Goal: Navigation & Orientation: Find specific page/section

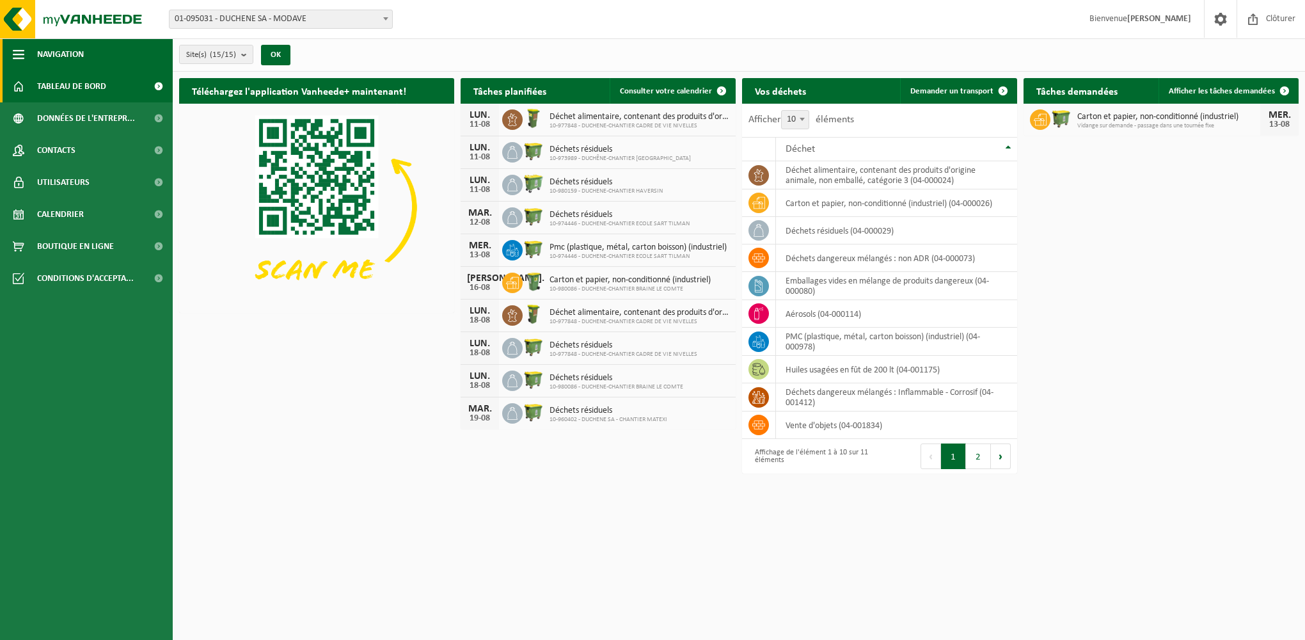
click at [24, 54] on button "Navigation" at bounding box center [86, 54] width 173 height 32
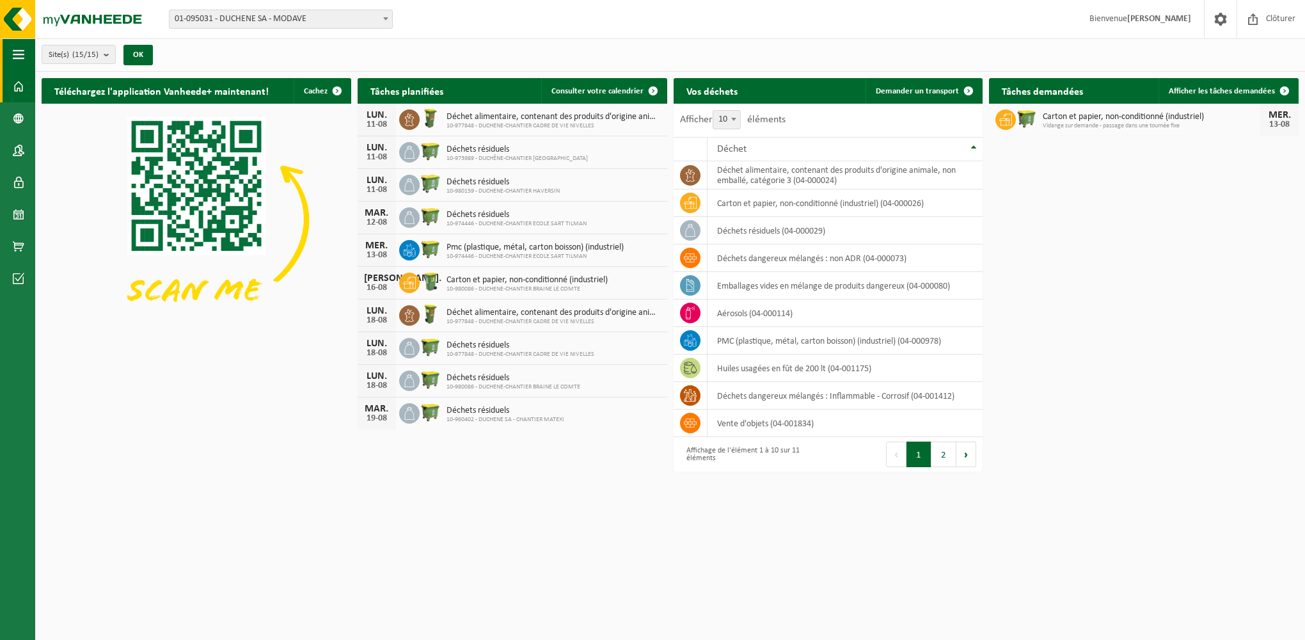
click at [24, 54] on button "Navigation" at bounding box center [17, 54] width 35 height 32
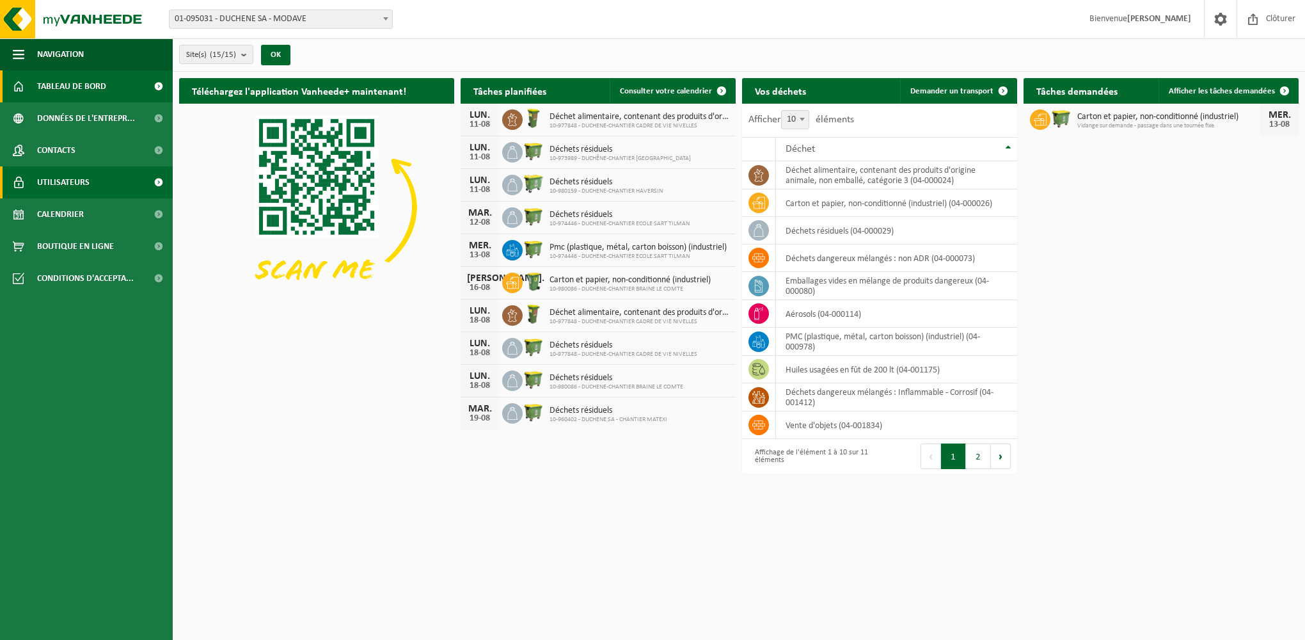
click at [144, 185] on span at bounding box center [158, 182] width 29 height 32
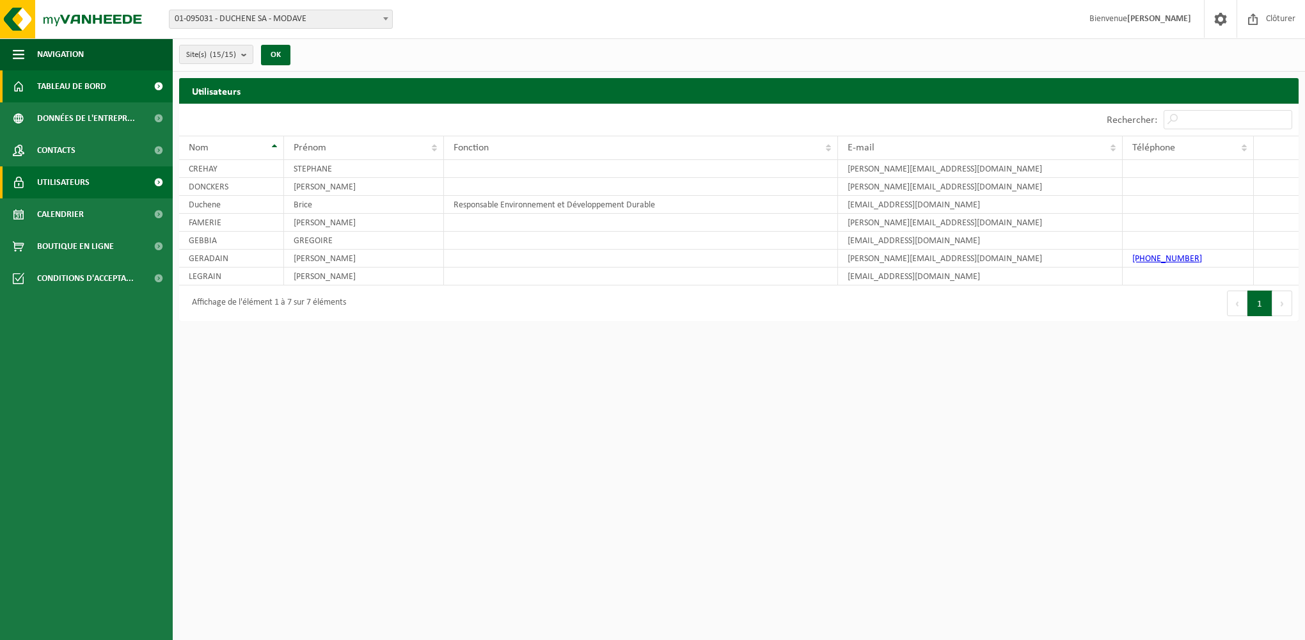
click at [88, 83] on span "Tableau de bord" at bounding box center [71, 86] width 69 height 32
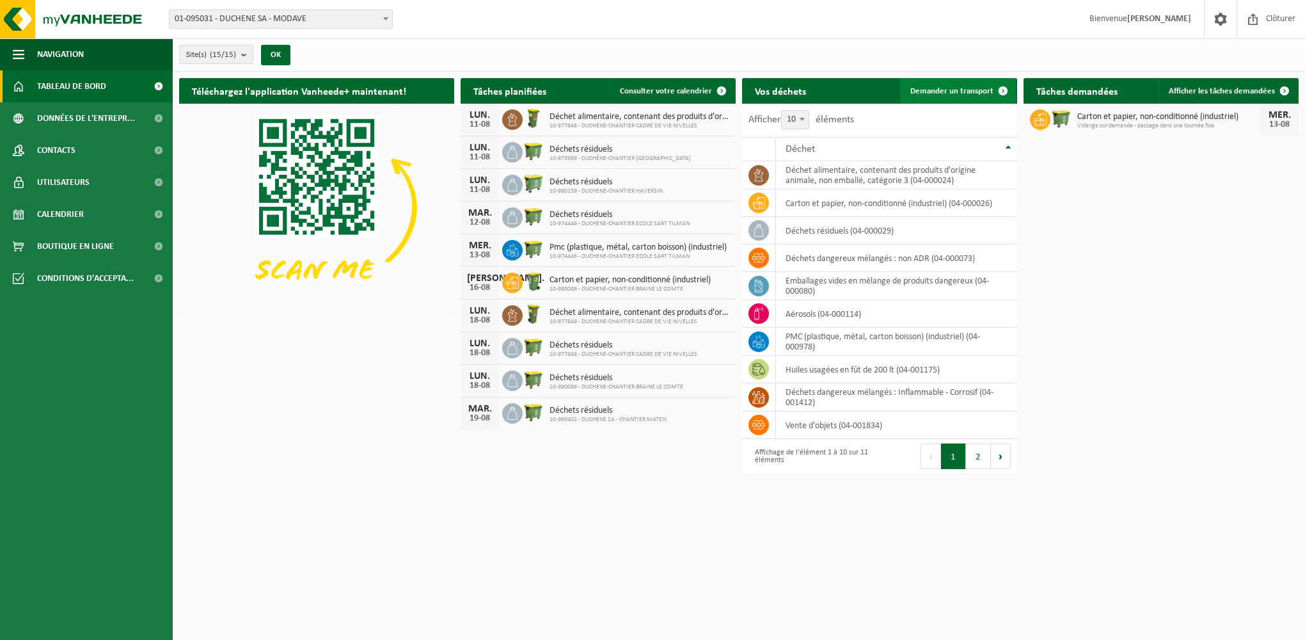
click at [1001, 93] on span at bounding box center [1003, 91] width 26 height 26
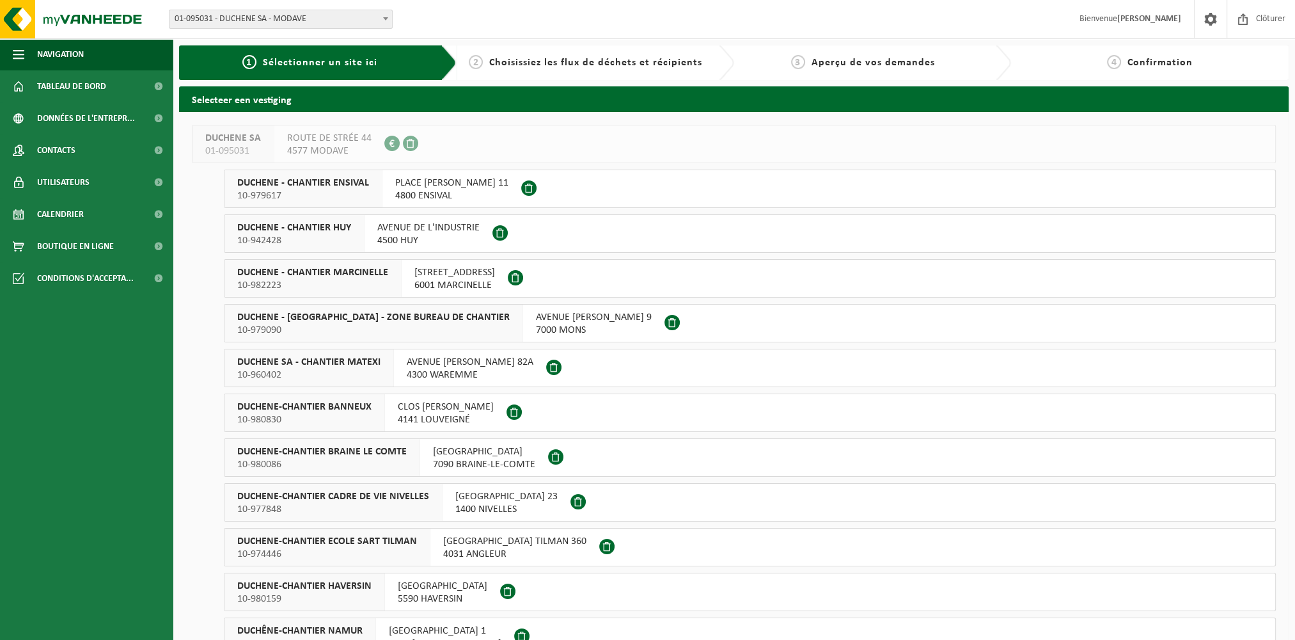
click at [665, 68] on span "Choisissiez les flux de déchets et récipients" at bounding box center [595, 63] width 213 height 10
click at [667, 59] on span "Choisissiez les flux de déchets et récipients" at bounding box center [595, 63] width 213 height 10
click at [683, 54] on div "2 Choisissiez les flux de déchets et récipients" at bounding box center [596, 62] width 278 height 35
click at [322, 147] on span "4577 MODAVE" at bounding box center [329, 151] width 84 height 13
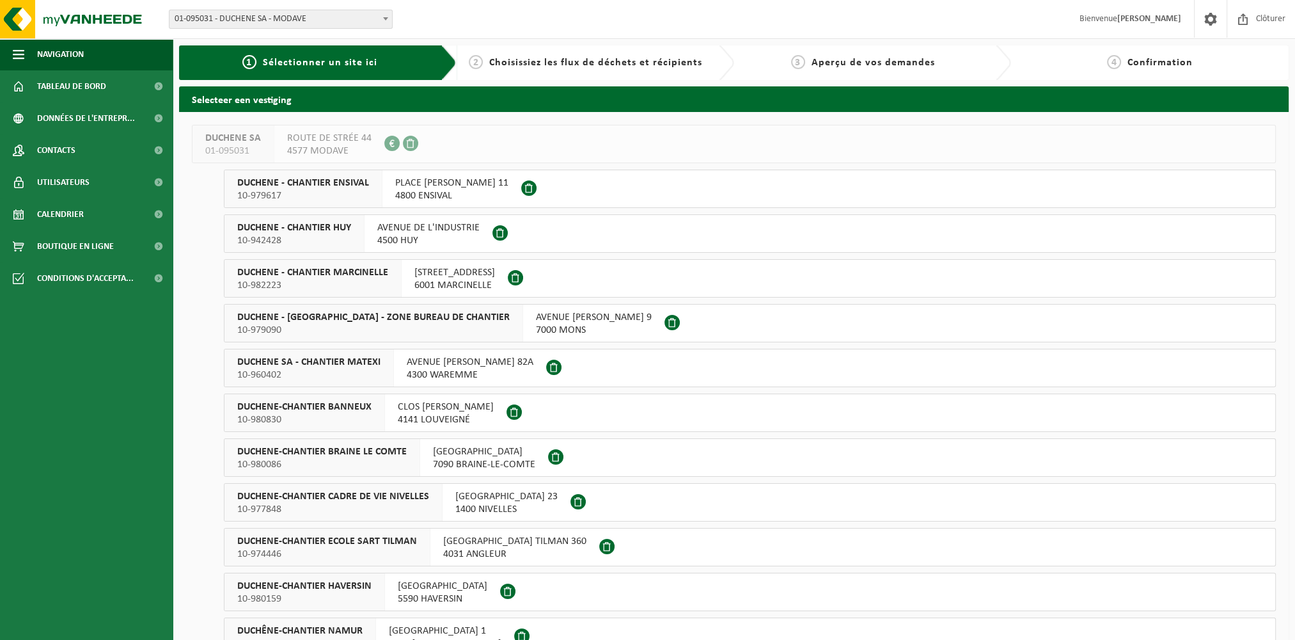
click at [442, 186] on span "PLACE LAMBERT FRAIPONT 11" at bounding box center [451, 183] width 113 height 13
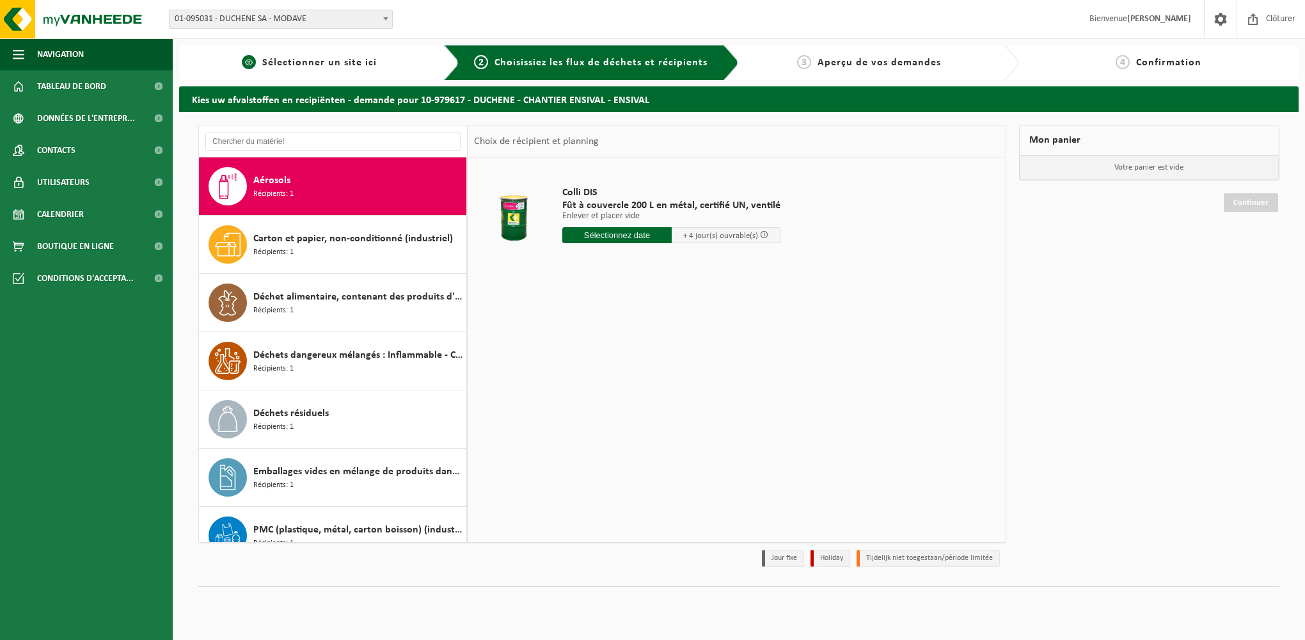
click at [385, 53] on div "1 Sélectionner un site ici" at bounding box center [319, 62] width 280 height 35
click at [376, 59] on link "1 Sélectionner un site ici" at bounding box center [310, 62] width 248 height 15
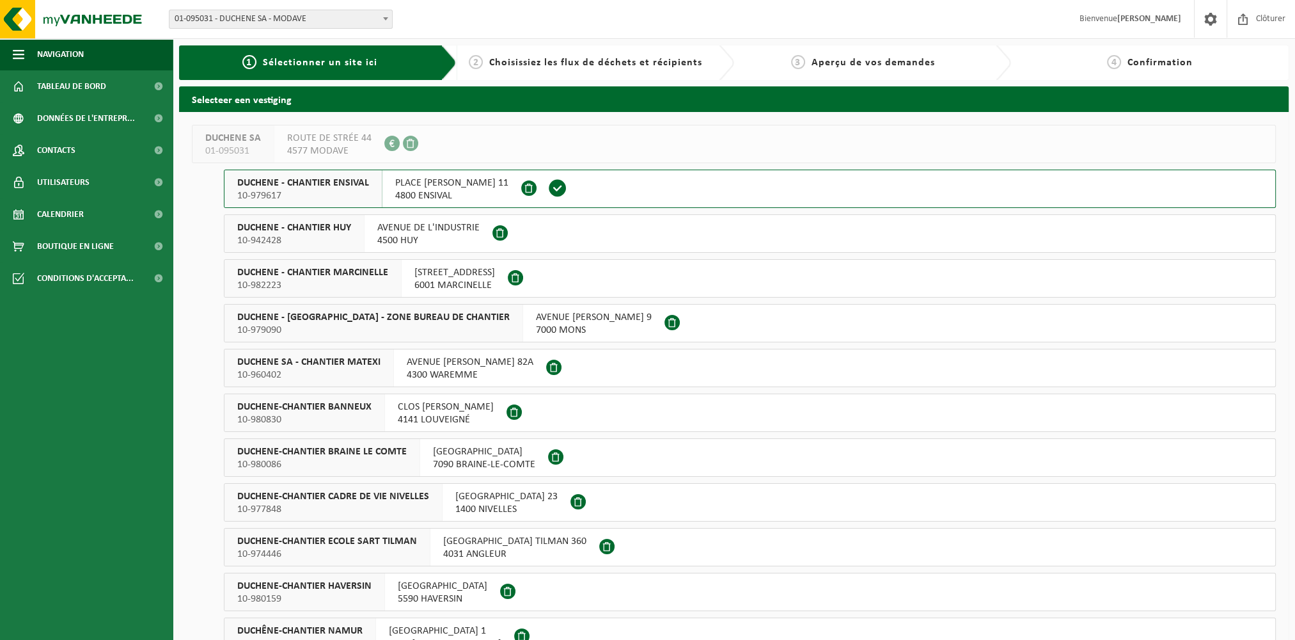
click at [436, 234] on span "4500 HUY" at bounding box center [428, 240] width 102 height 13
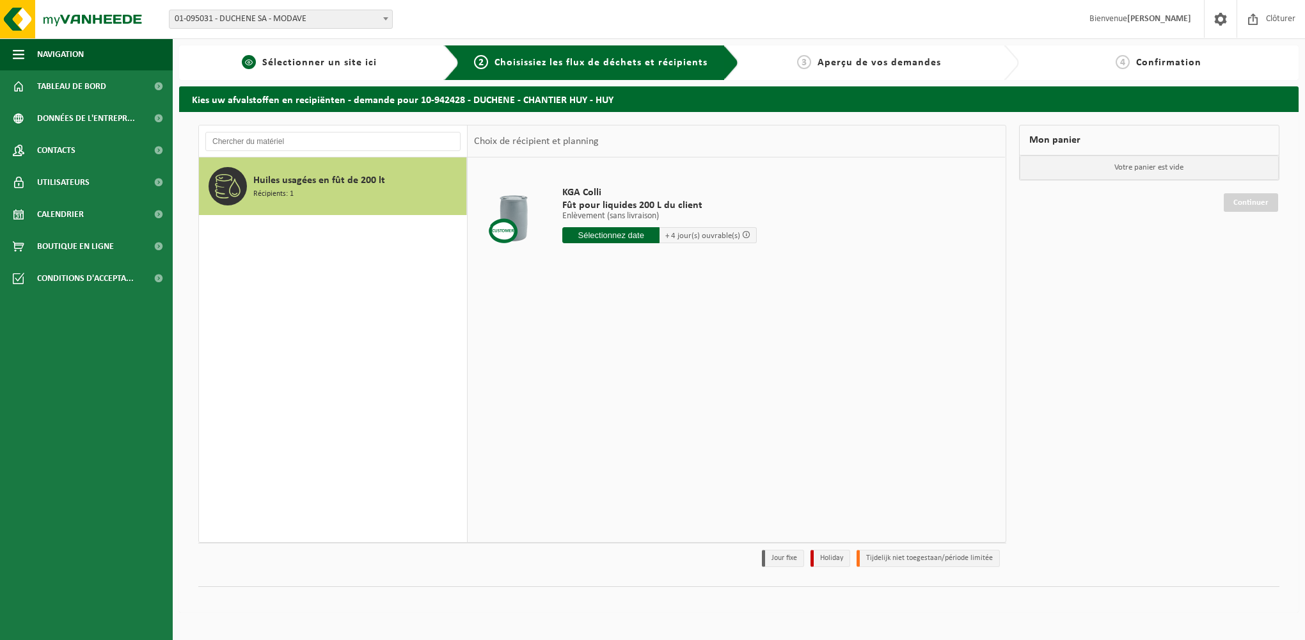
click at [370, 64] on span "Sélectionner un site ici" at bounding box center [319, 63] width 115 height 10
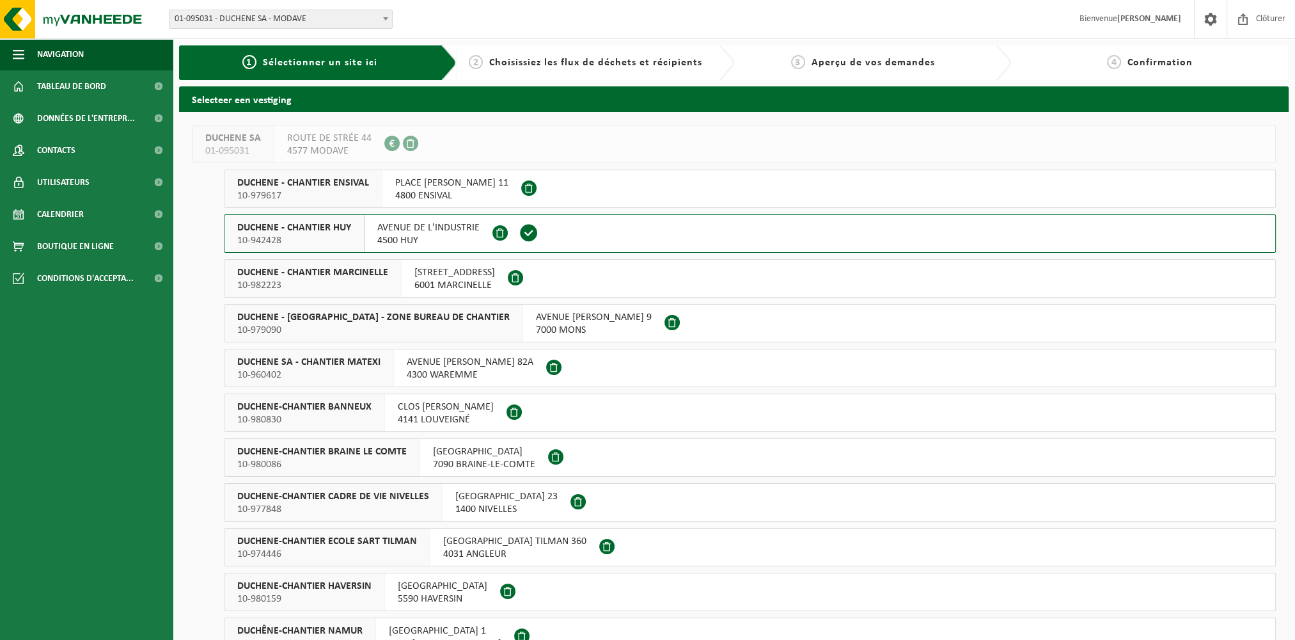
click at [342, 276] on span "DUCHENE - CHANTIER MARCINELLE" at bounding box center [312, 272] width 151 height 13
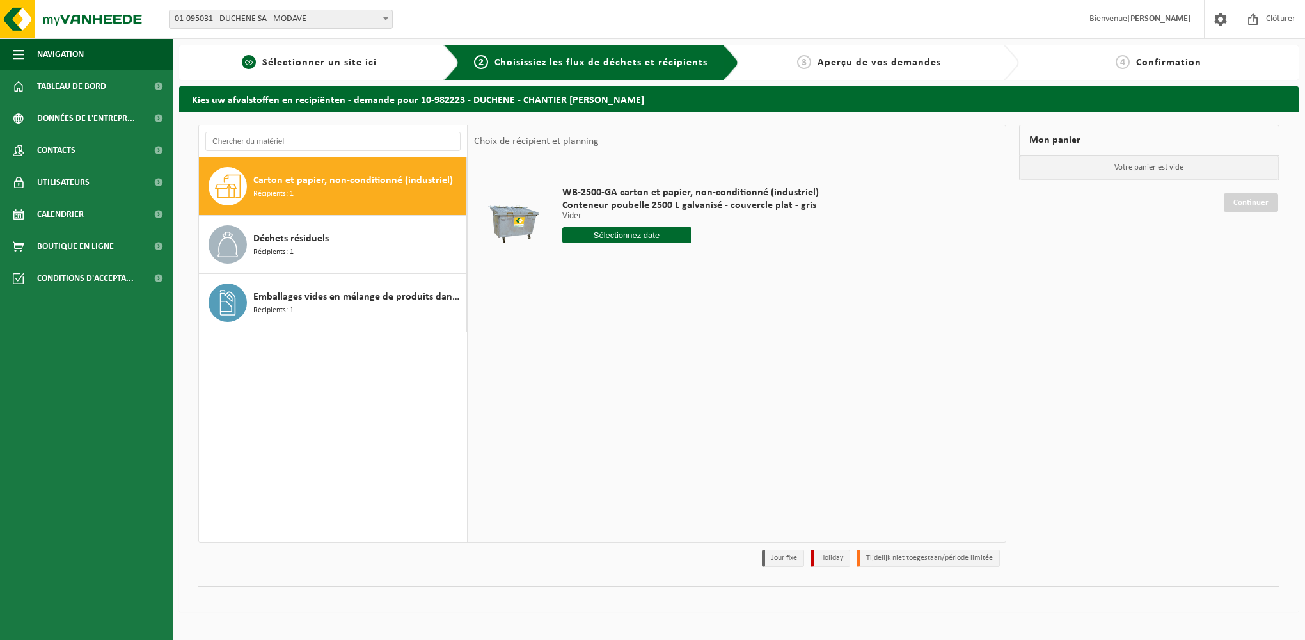
click at [407, 62] on link "1 Sélectionner un site ici" at bounding box center [310, 62] width 248 height 15
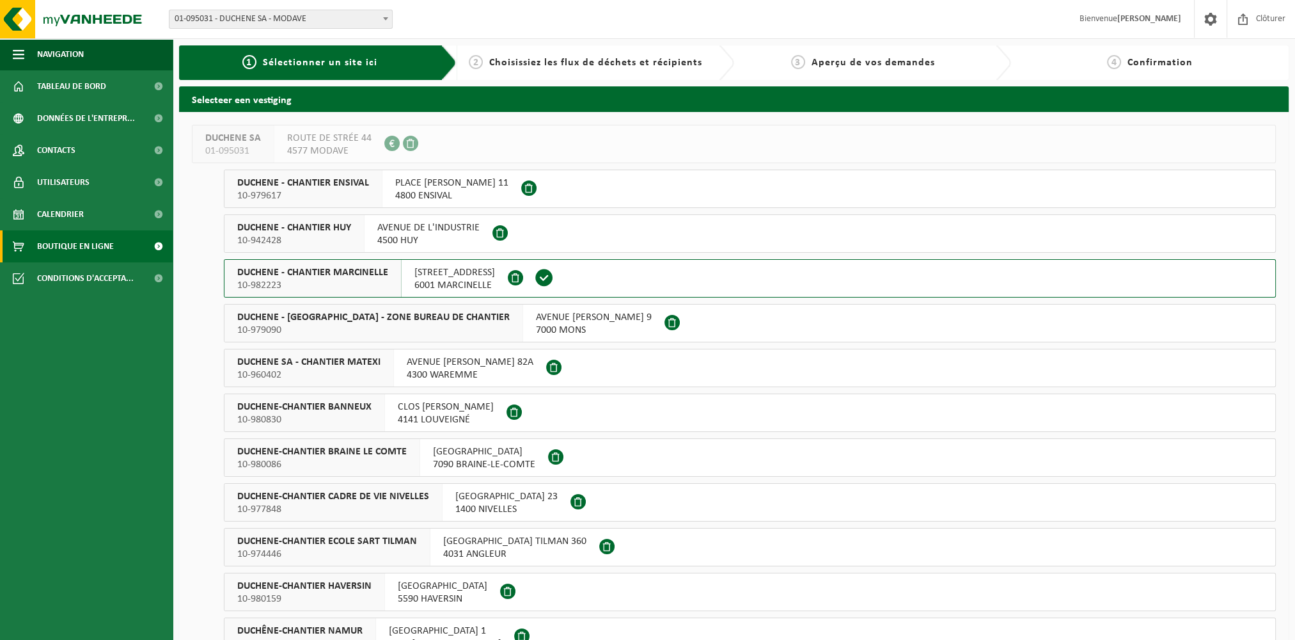
click at [120, 247] on link "Boutique en ligne" at bounding box center [86, 246] width 173 height 32
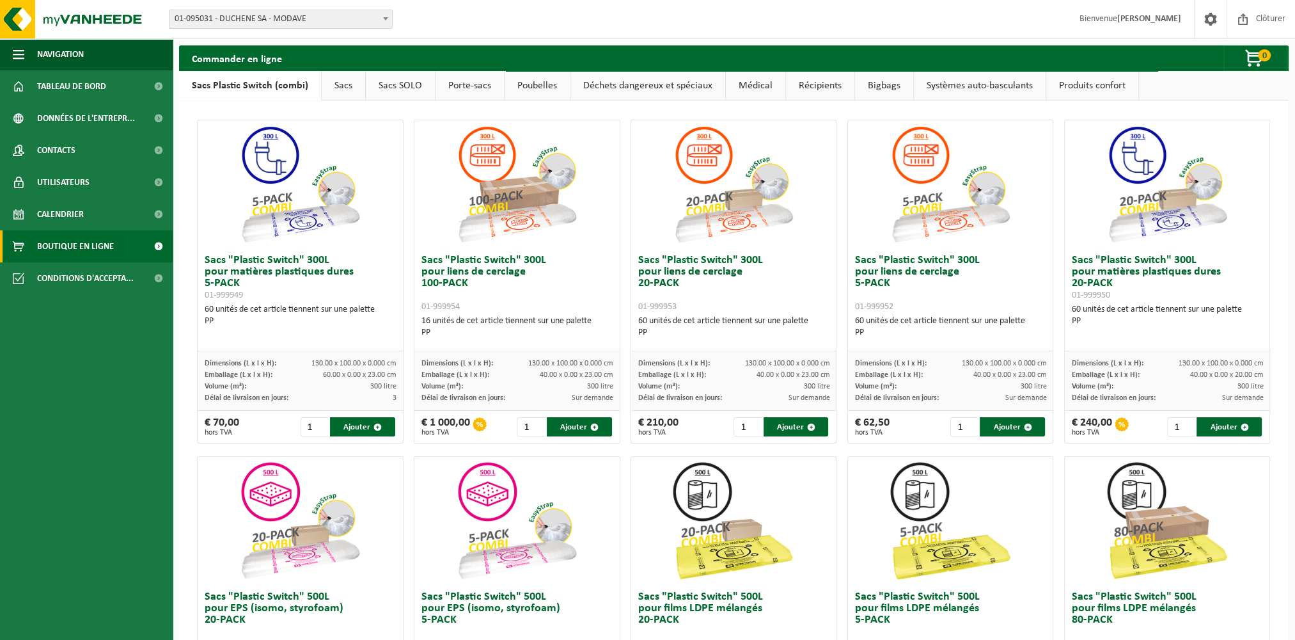
click at [540, 84] on link "Poubelles" at bounding box center [537, 85] width 65 height 29
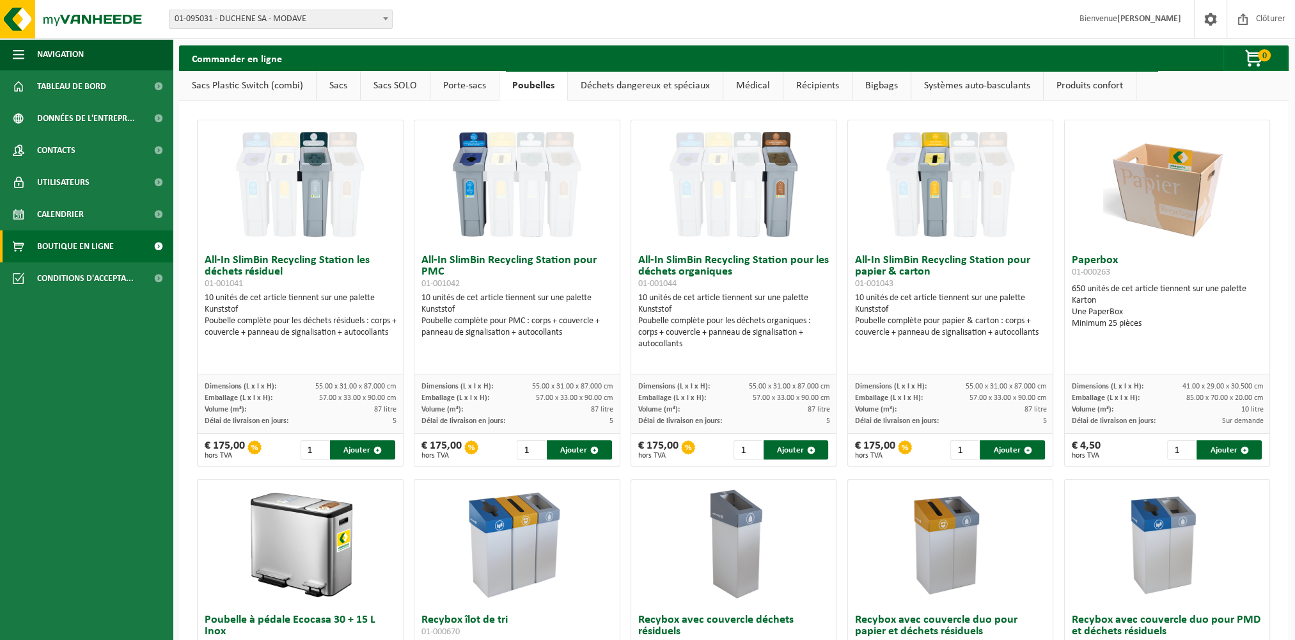
click at [968, 92] on link "Systèmes auto-basculants" at bounding box center [978, 85] width 132 height 29
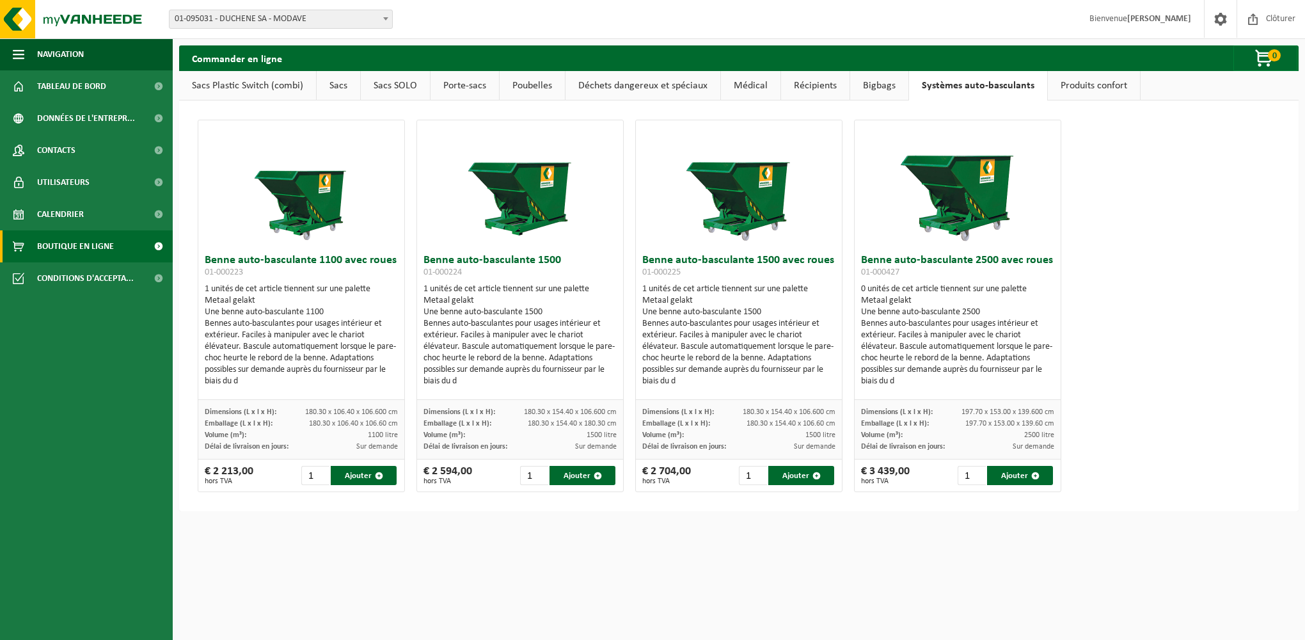
click at [823, 84] on link "Récipients" at bounding box center [815, 85] width 68 height 29
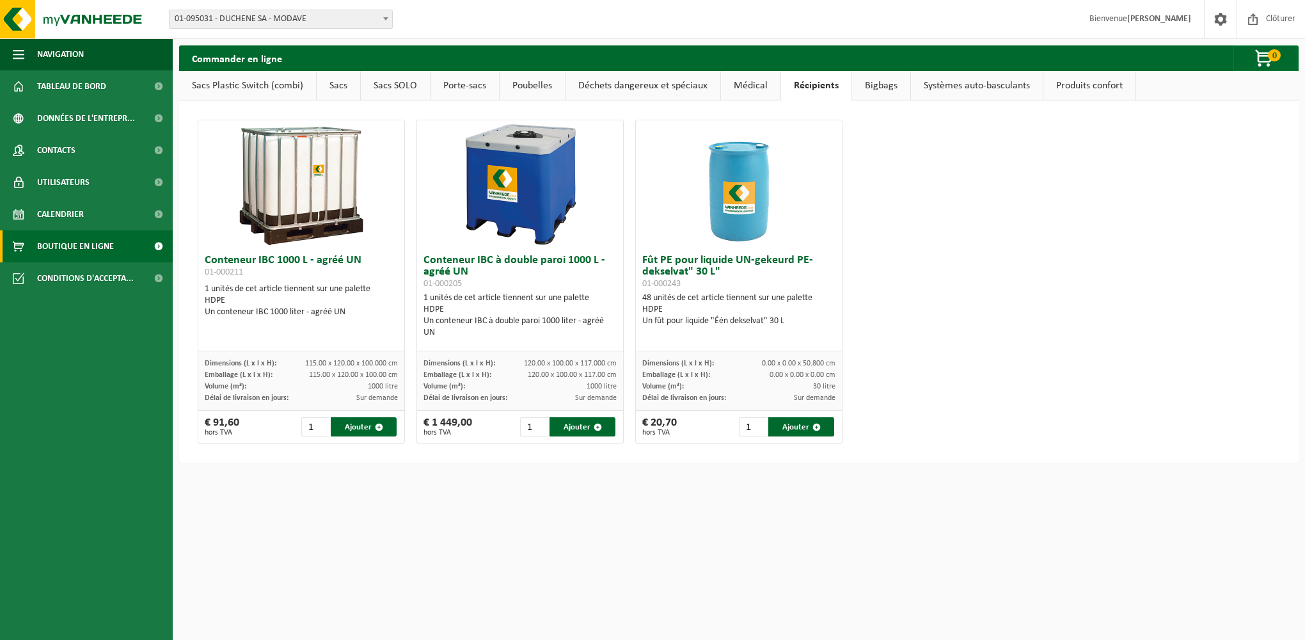
click at [682, 87] on link "Déchets dangereux et spéciaux" at bounding box center [643, 85] width 155 height 29
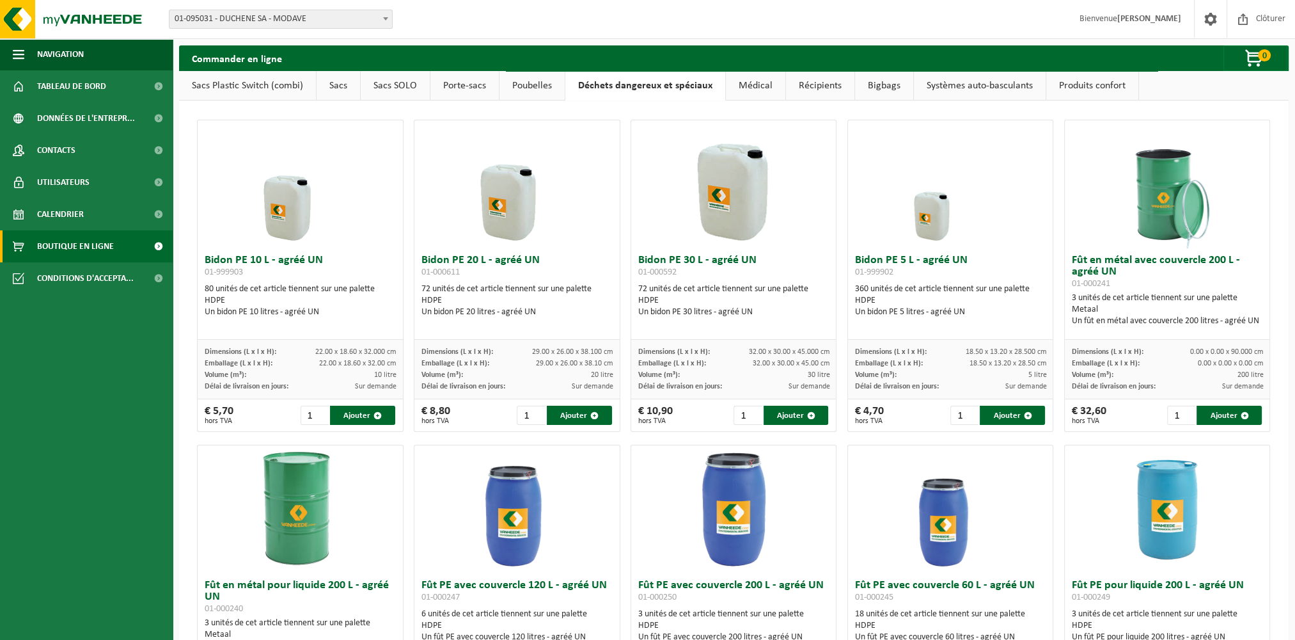
click at [971, 89] on link "Systèmes auto-basculants" at bounding box center [980, 85] width 132 height 29
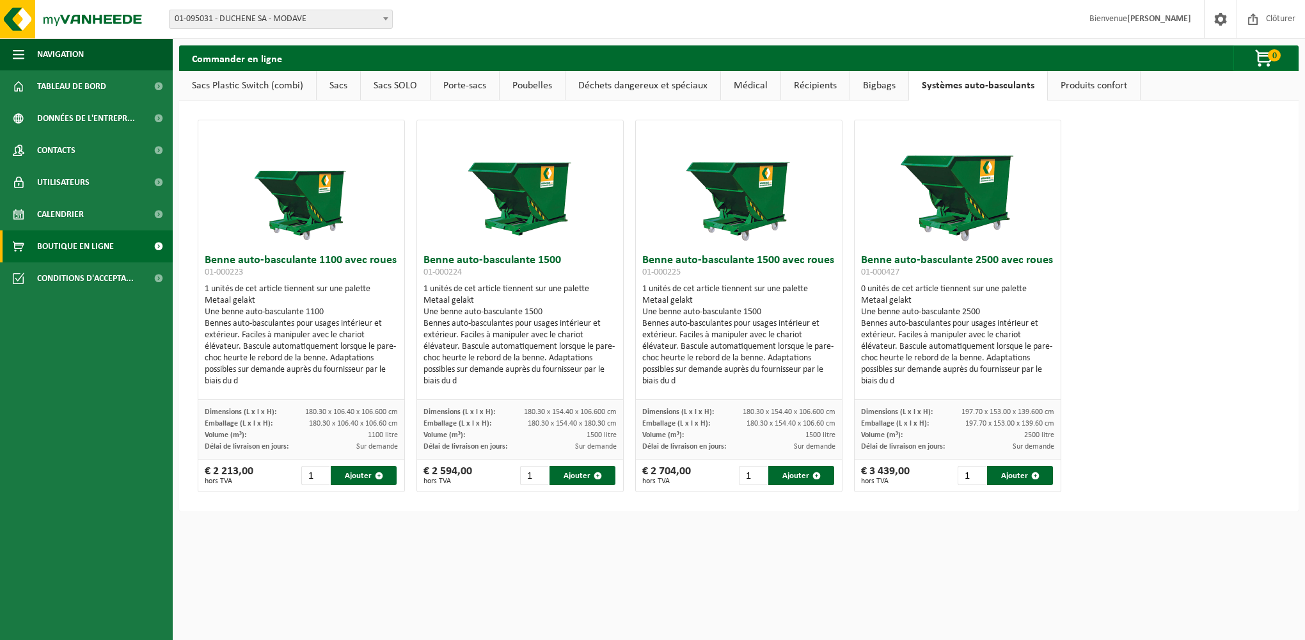
click at [875, 90] on link "Bigbags" at bounding box center [879, 85] width 58 height 29
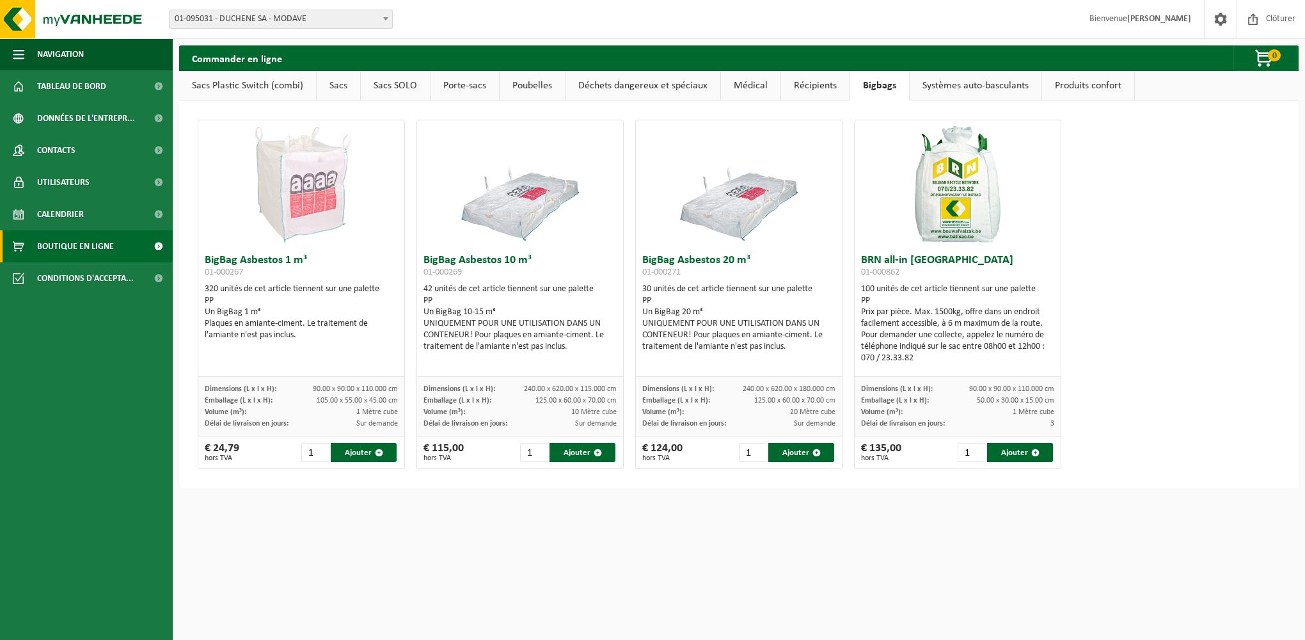
click at [800, 88] on link "Récipients" at bounding box center [815, 85] width 68 height 29
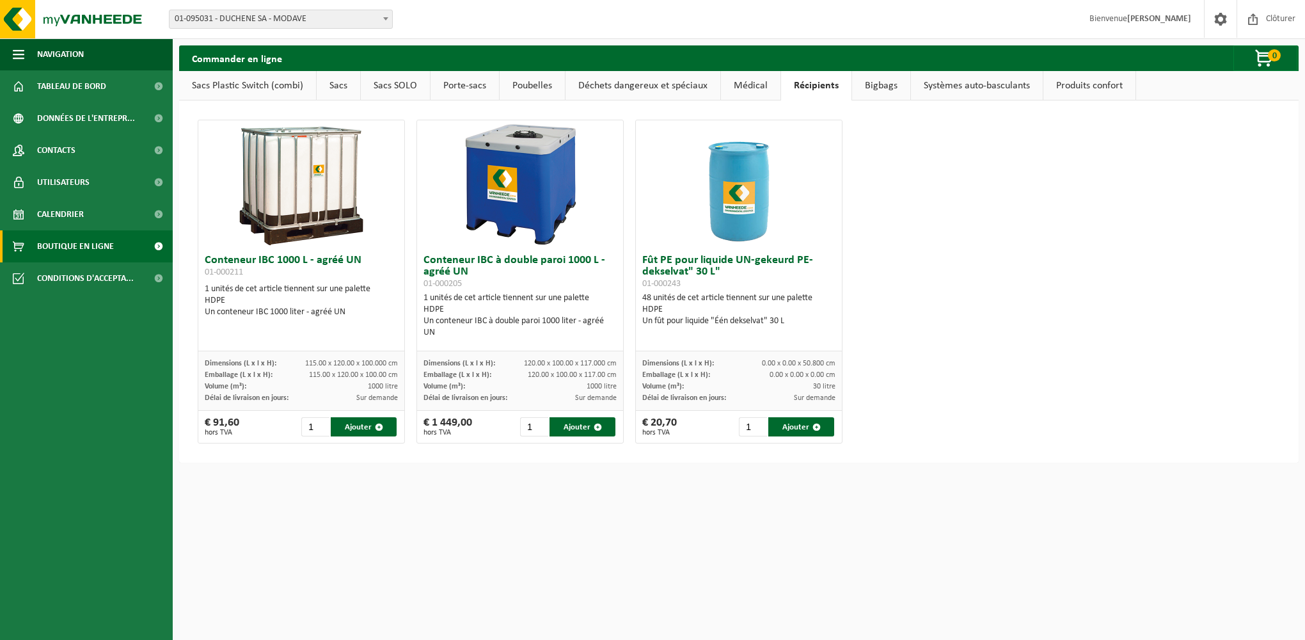
click at [745, 91] on link "Médical" at bounding box center [750, 85] width 59 height 29
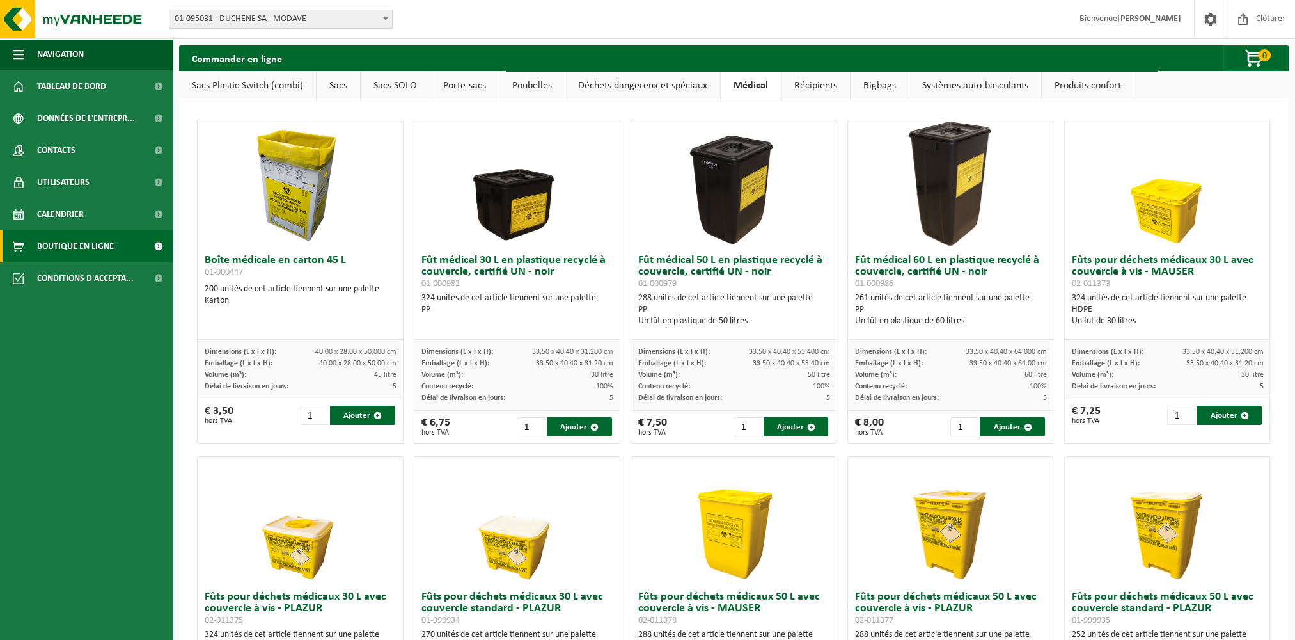
click at [446, 91] on link "Porte-sacs" at bounding box center [465, 85] width 68 height 29
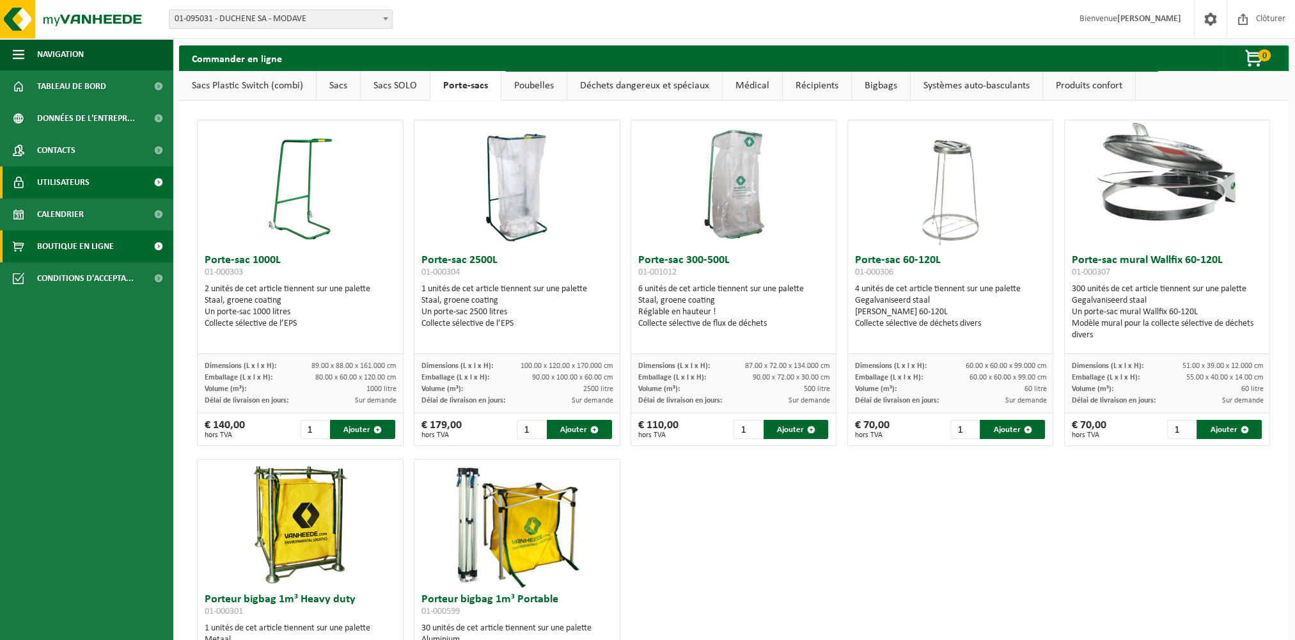
click at [71, 186] on span "Utilisateurs" at bounding box center [63, 182] width 52 height 32
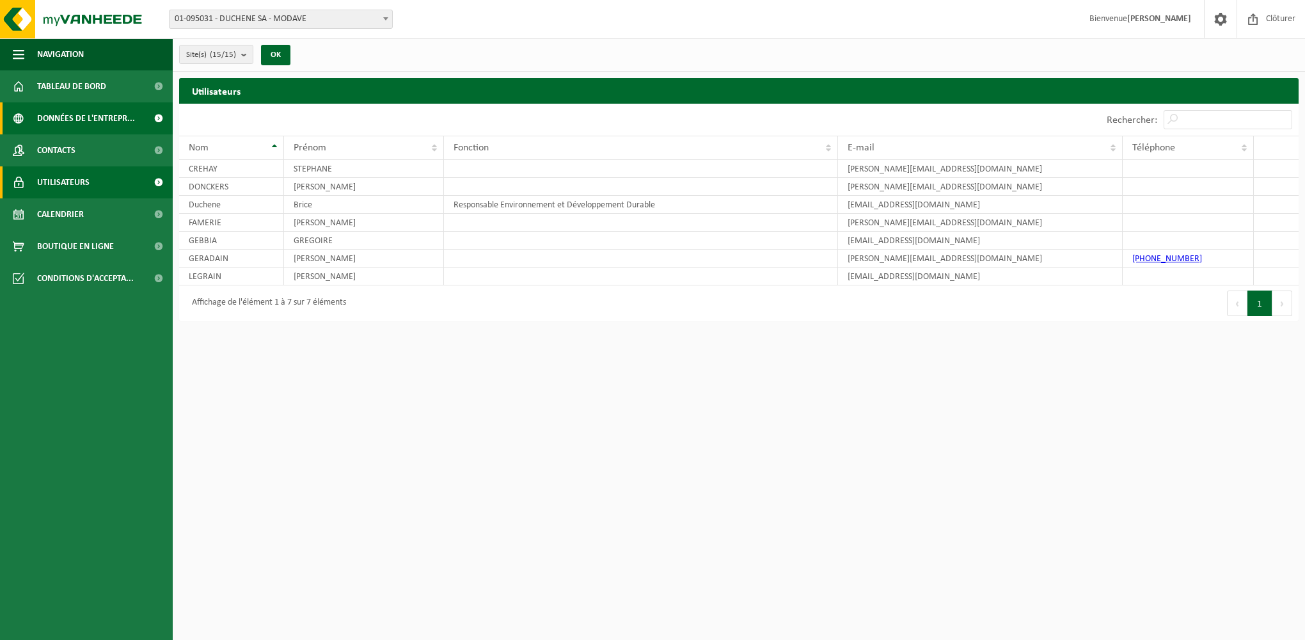
click at [122, 117] on span "Données de l'entrepr..." at bounding box center [86, 118] width 98 height 32
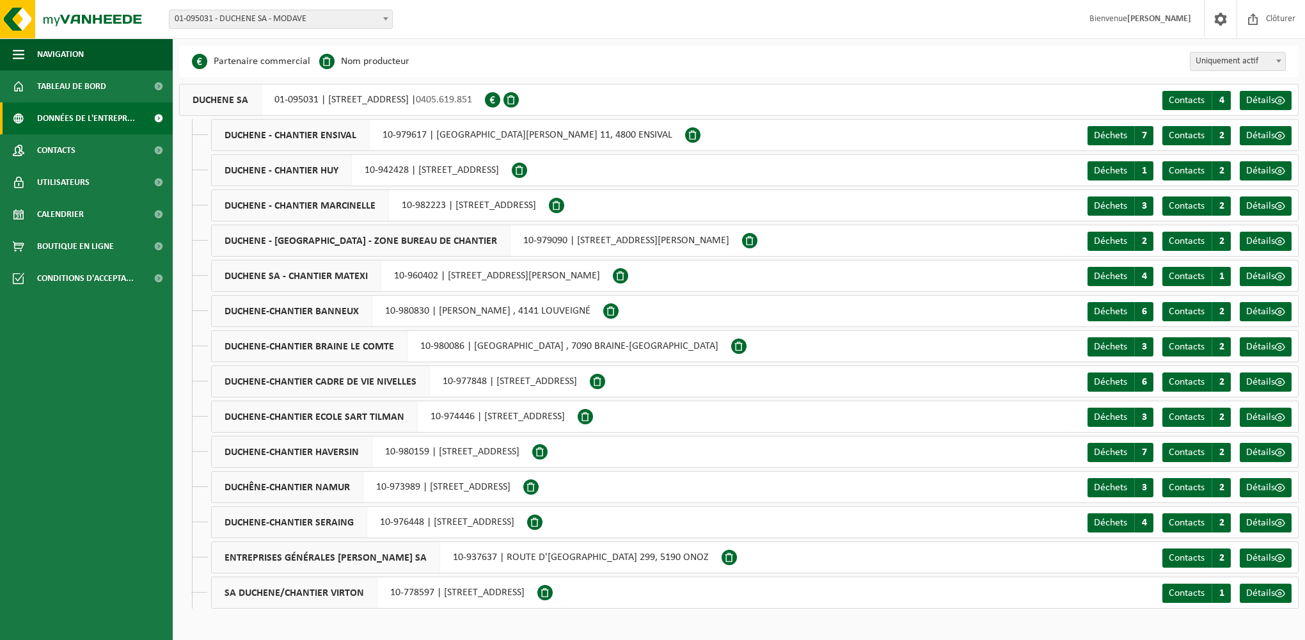
click at [342, 450] on span "DUCHENE-CHANTIER HAVERSIN" at bounding box center [292, 451] width 161 height 31
click at [532, 451] on div "DUCHENE-CHANTIER HAVERSIN 10-980159 | [STREET_ADDRESS]" at bounding box center [371, 452] width 321 height 32
click at [1113, 454] on span "Déchets" at bounding box center [1110, 452] width 33 height 10
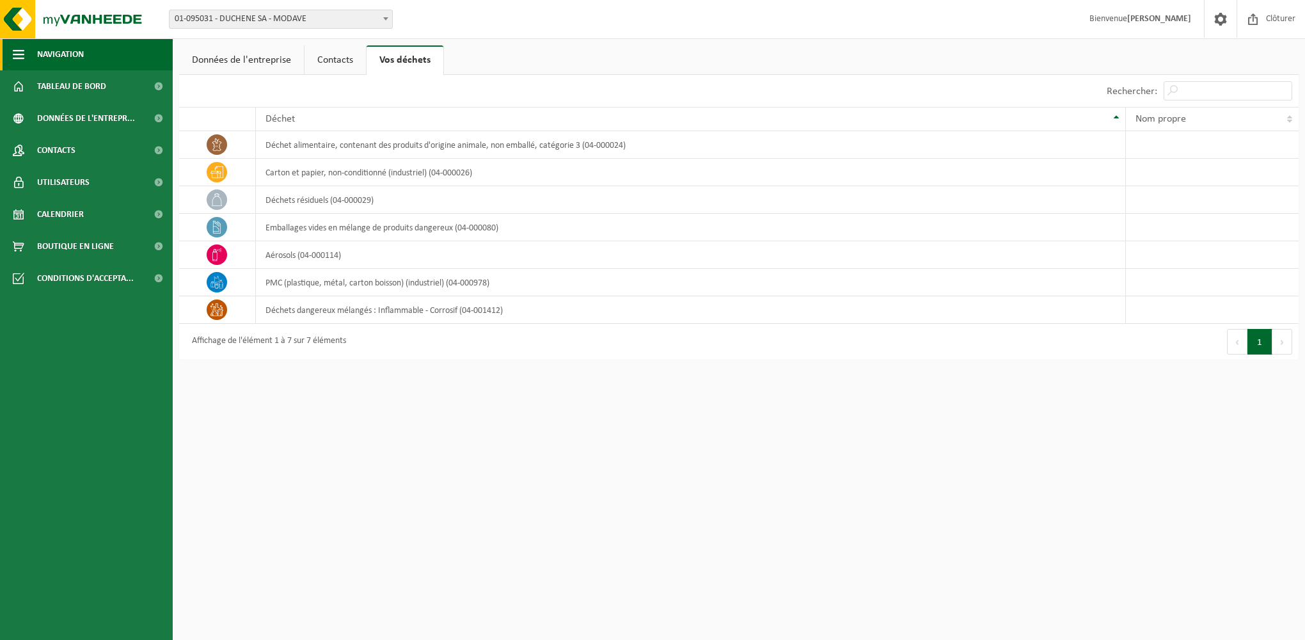
click at [24, 52] on button "Navigation" at bounding box center [86, 54] width 173 height 32
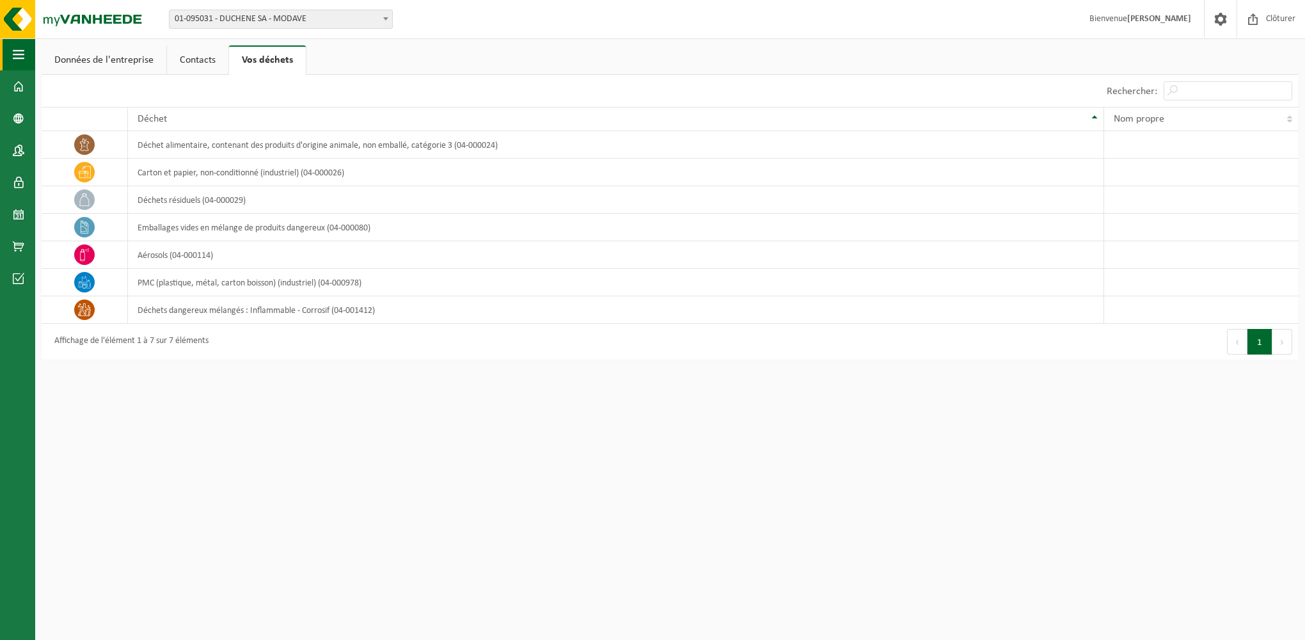
click at [24, 52] on button "Navigation" at bounding box center [17, 54] width 35 height 32
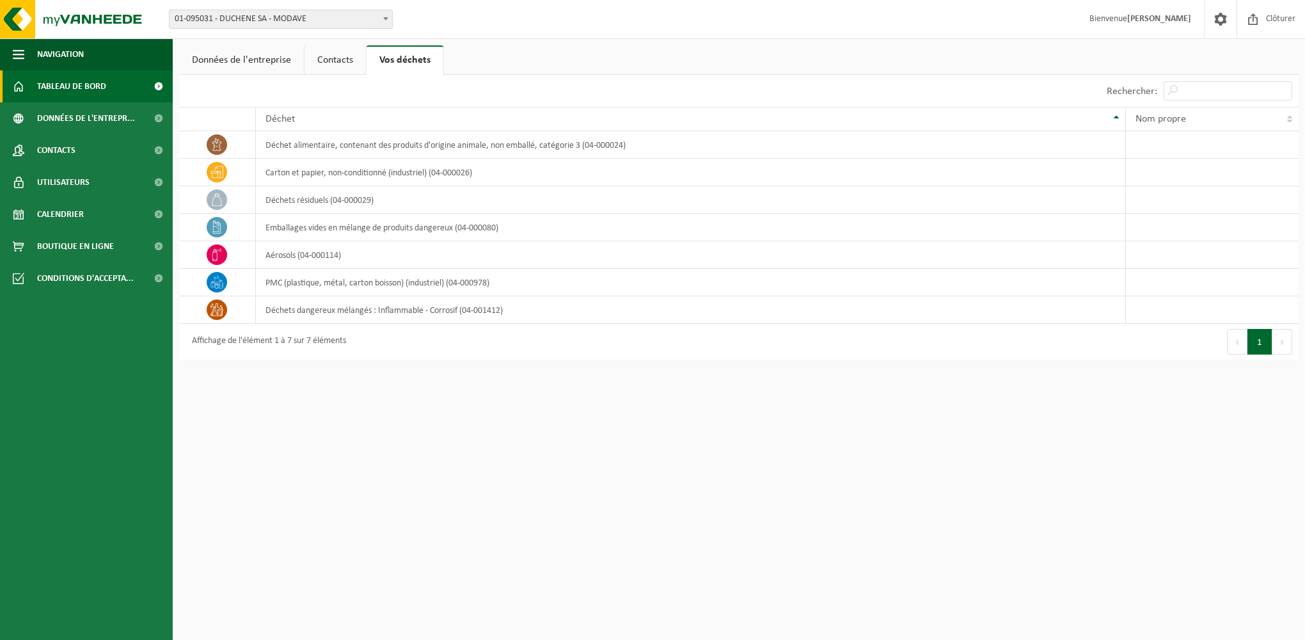
click at [37, 86] on span "Tableau de bord" at bounding box center [71, 86] width 69 height 32
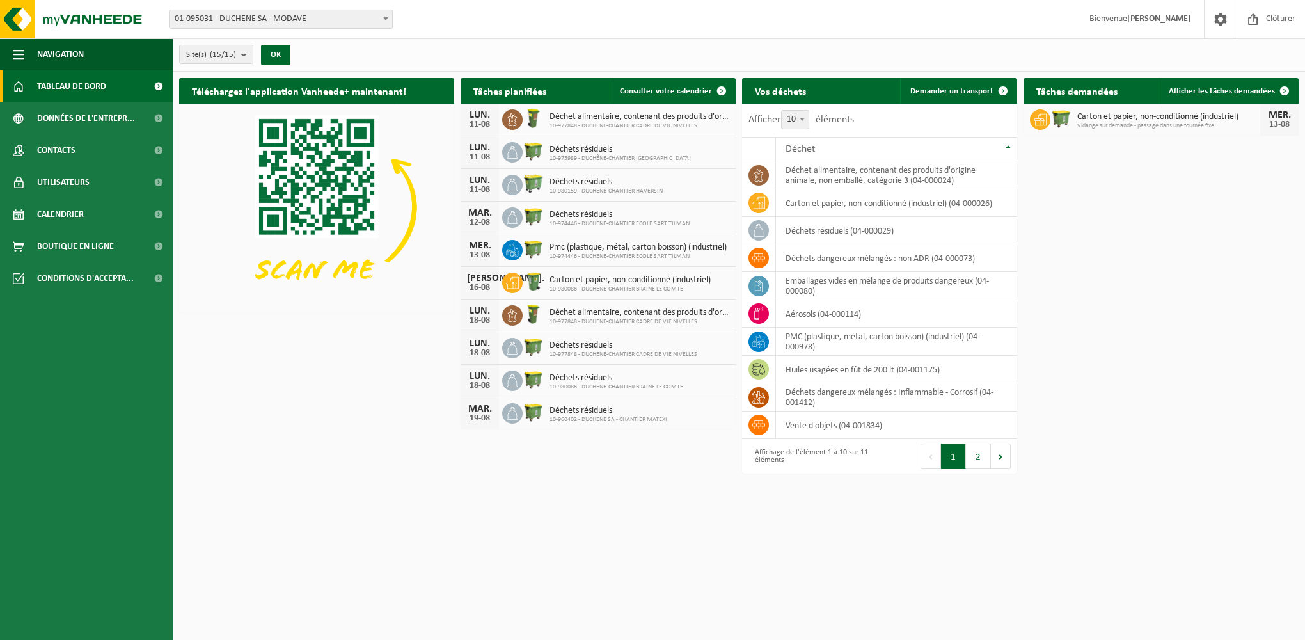
click at [77, 90] on span "Tableau de bord" at bounding box center [71, 86] width 69 height 32
click at [151, 284] on span at bounding box center [158, 278] width 29 height 32
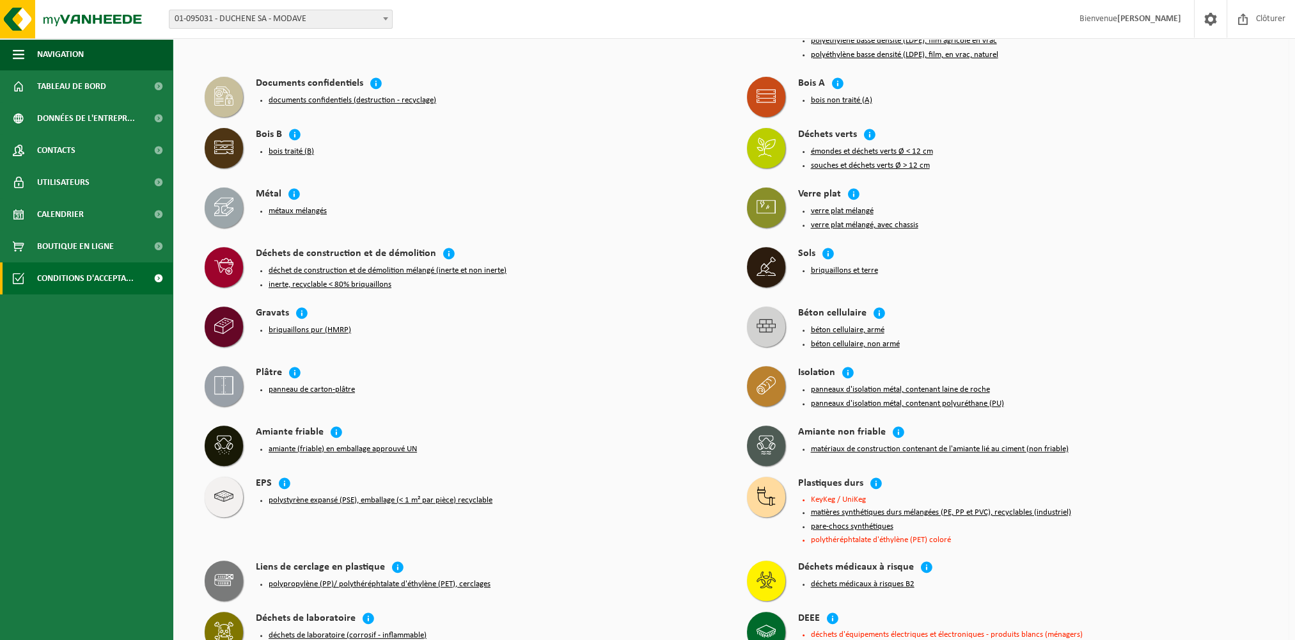
scroll to position [640, 0]
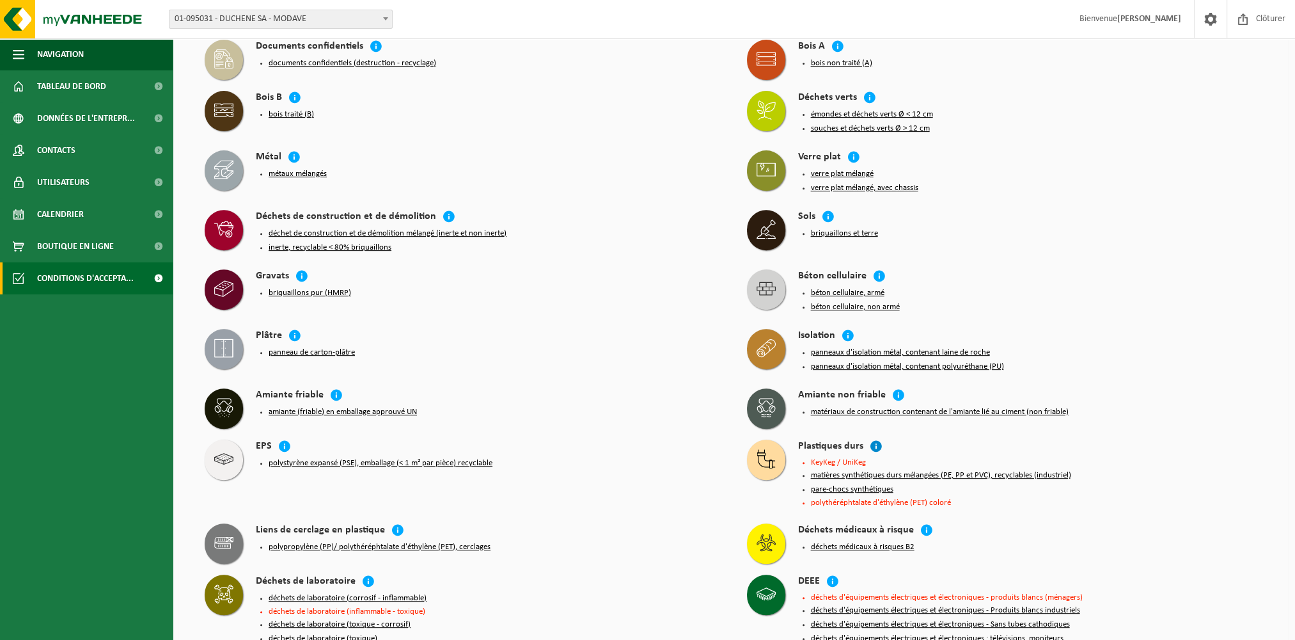
click at [875, 440] on icon at bounding box center [876, 446] width 13 height 13
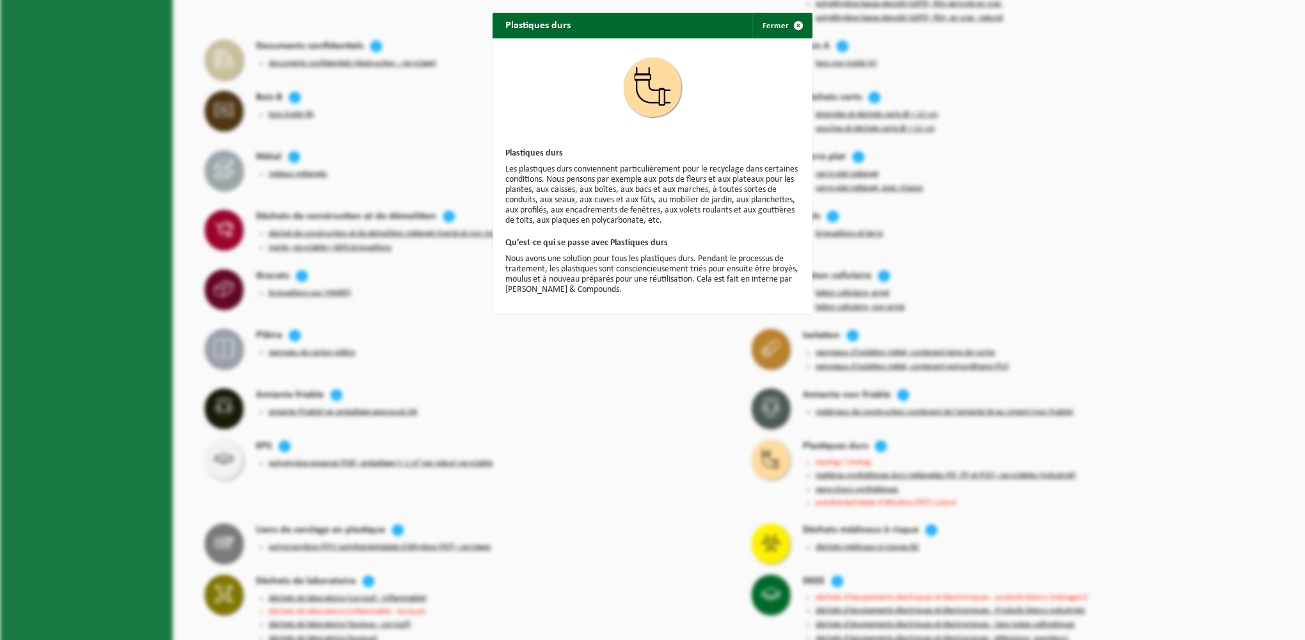
click at [1038, 278] on div "Plastiques durs Fermer Plastiques durs Les plastiques durs conviennent particul…" at bounding box center [652, 320] width 1305 height 640
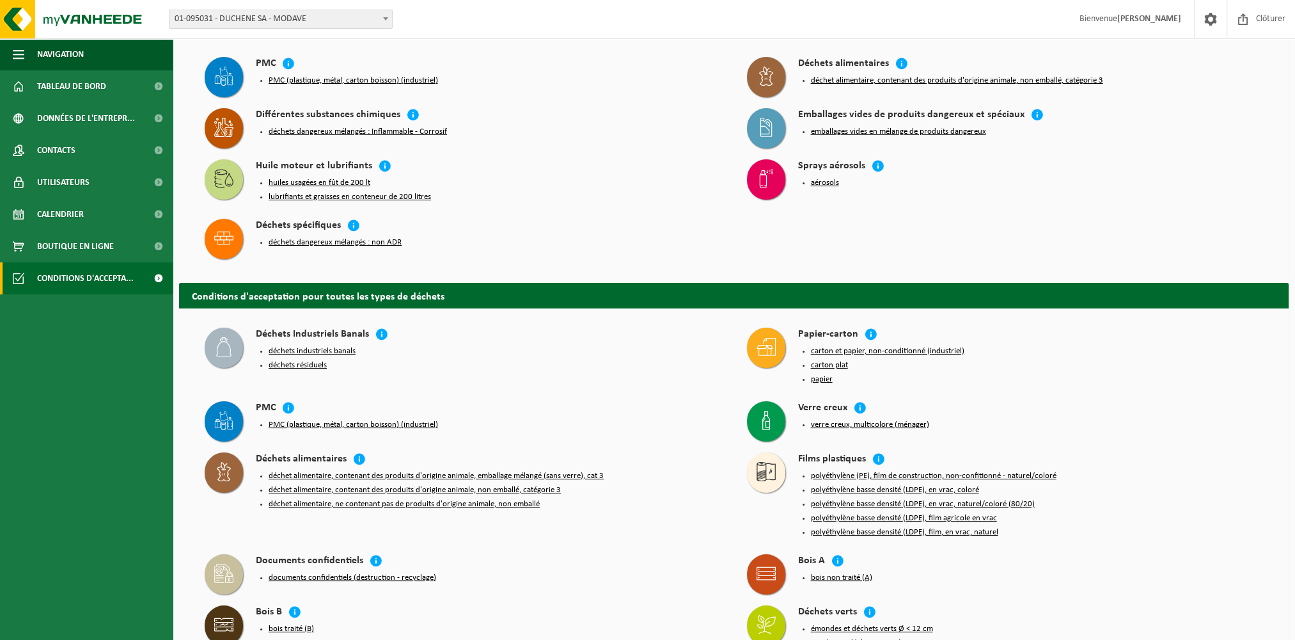
scroll to position [128, 0]
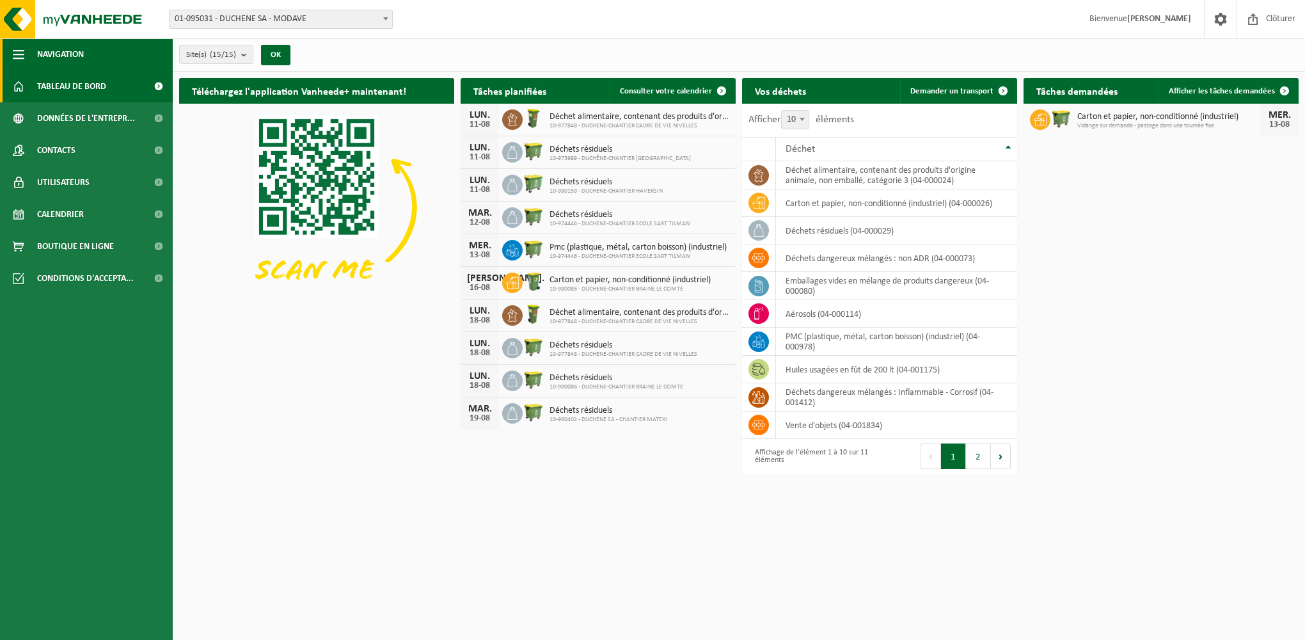
click at [35, 56] on button "Navigation" at bounding box center [86, 54] width 173 height 32
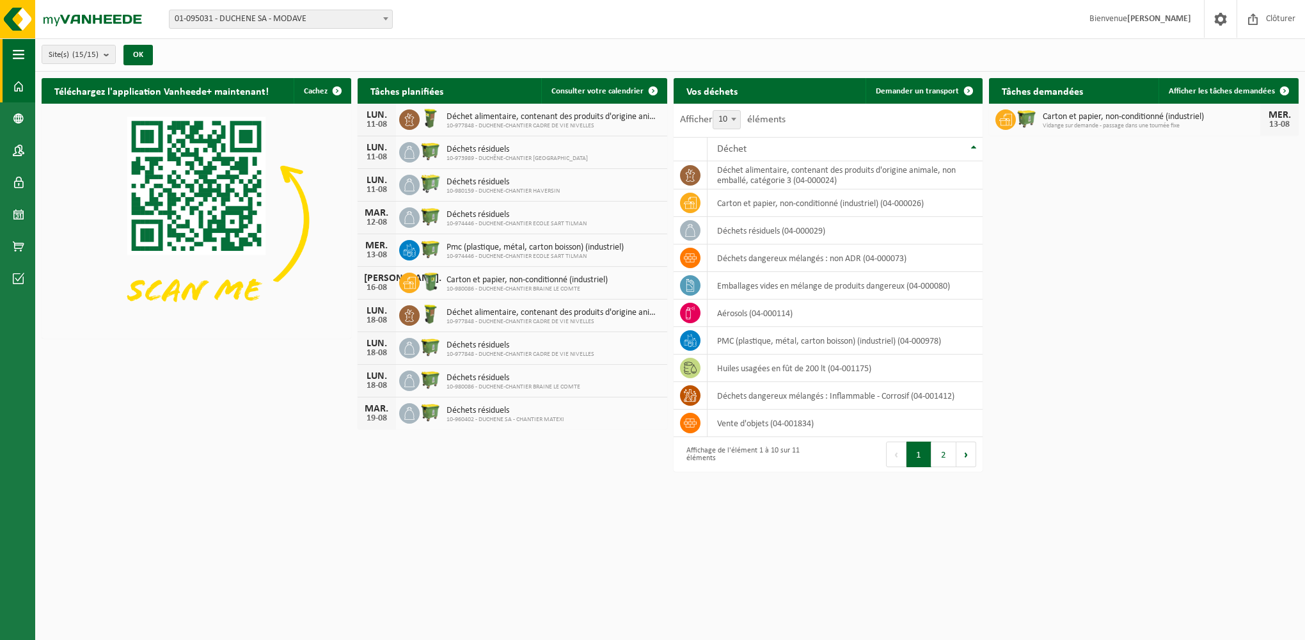
click at [29, 54] on button "Navigation" at bounding box center [17, 54] width 35 height 32
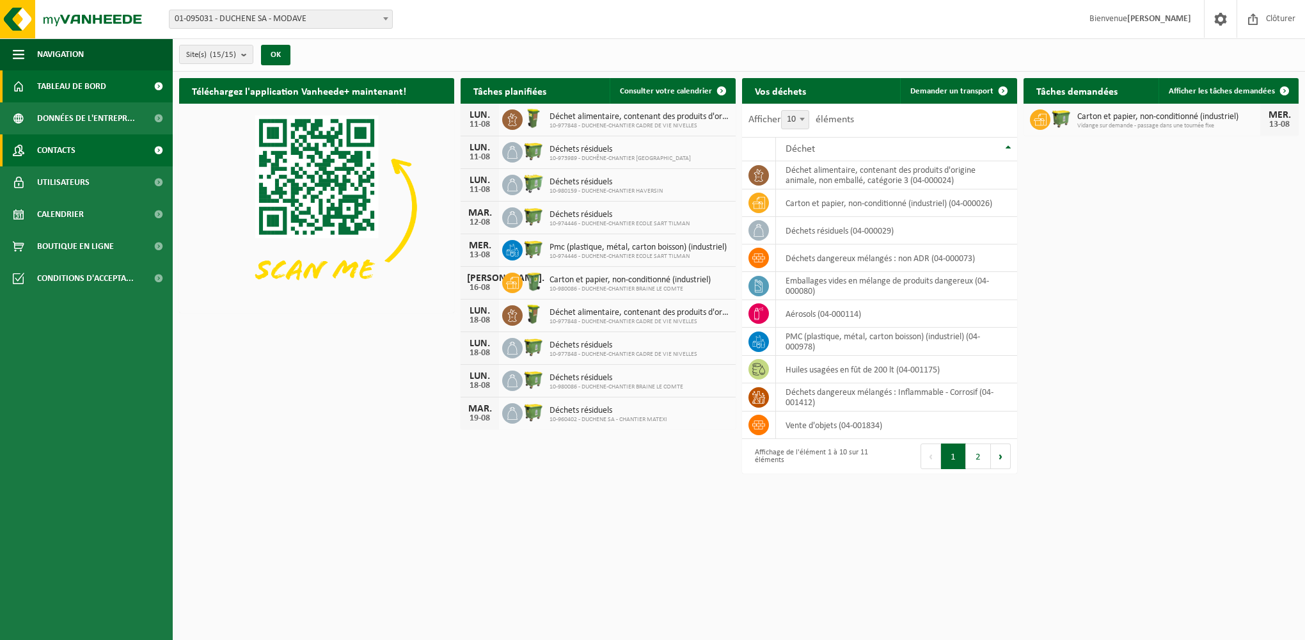
click at [61, 148] on span "Contacts" at bounding box center [56, 150] width 38 height 32
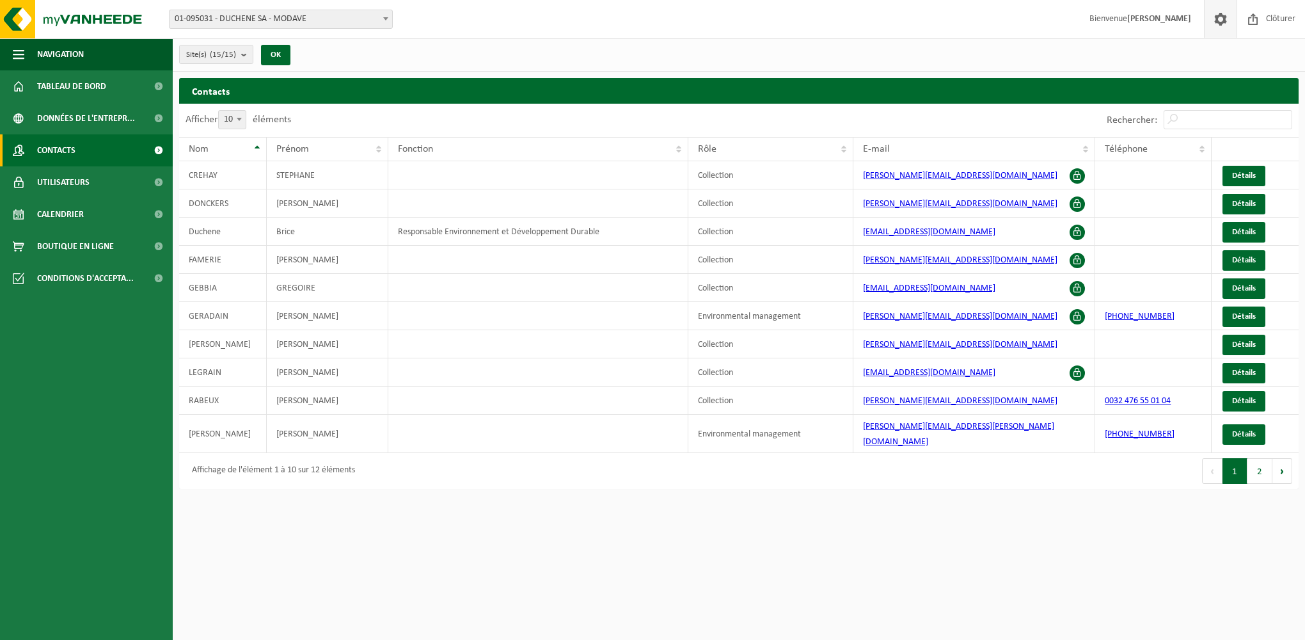
click at [1220, 23] on span at bounding box center [1220, 19] width 19 height 38
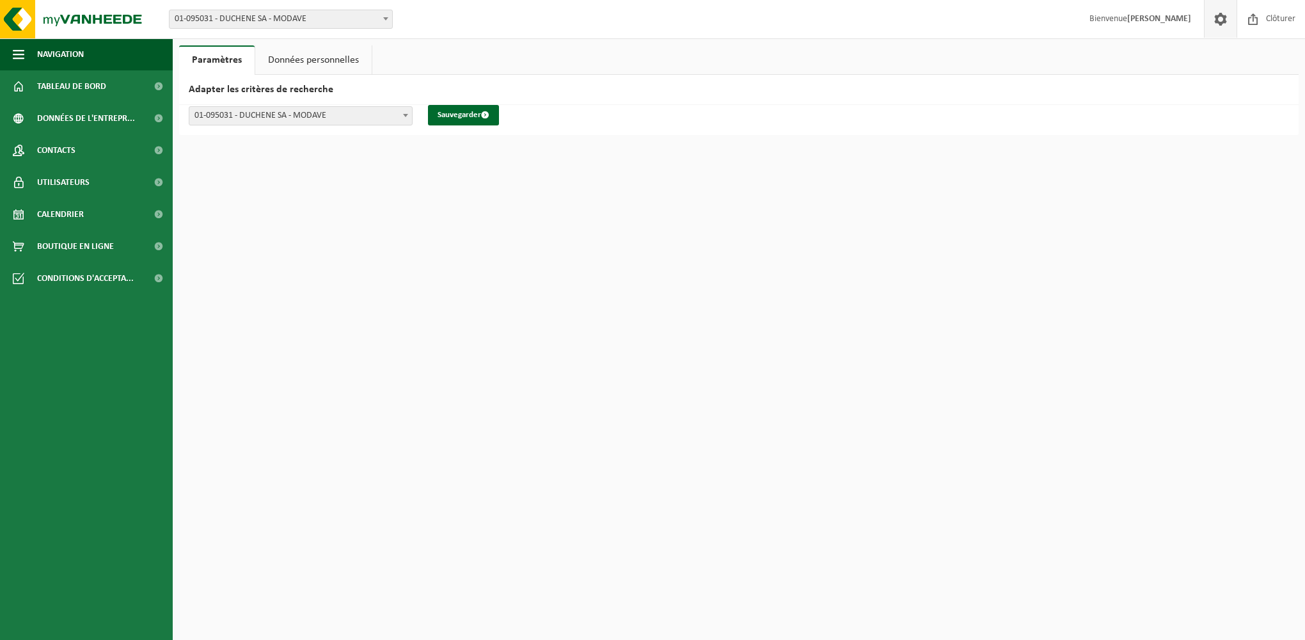
click at [331, 51] on link "Données personnelles" at bounding box center [313, 59] width 116 height 29
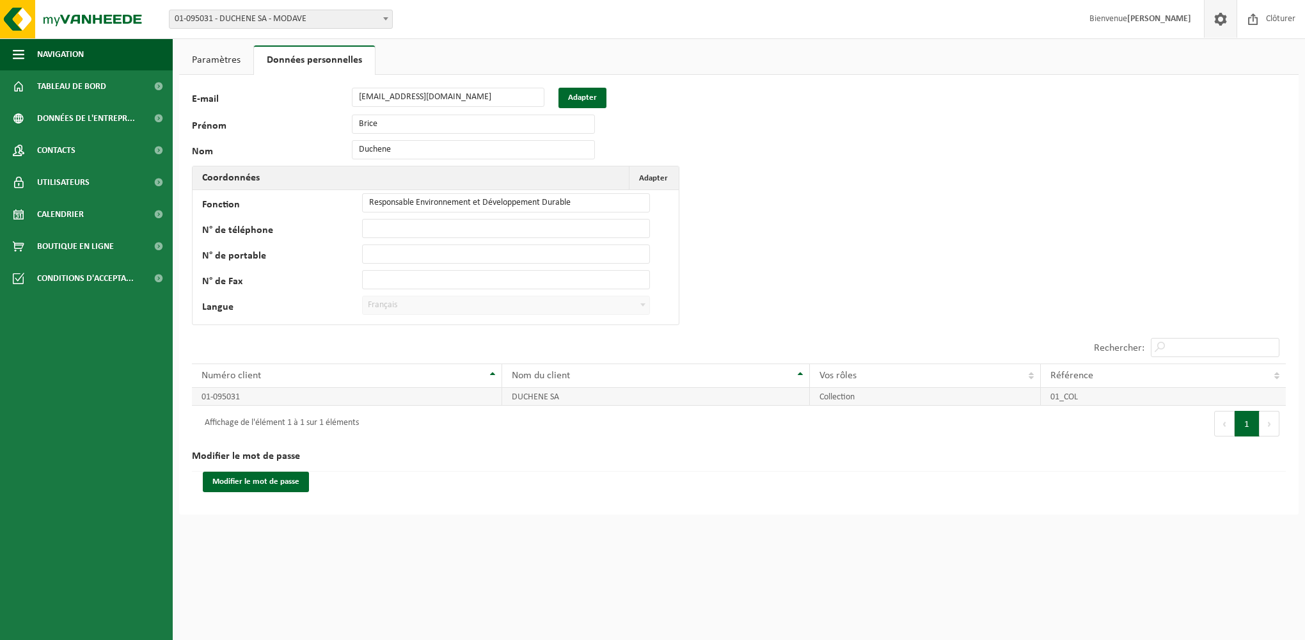
click at [868, 400] on td "Collection" at bounding box center [925, 397] width 231 height 18
click at [218, 60] on link "Paramètres" at bounding box center [216, 59] width 74 height 29
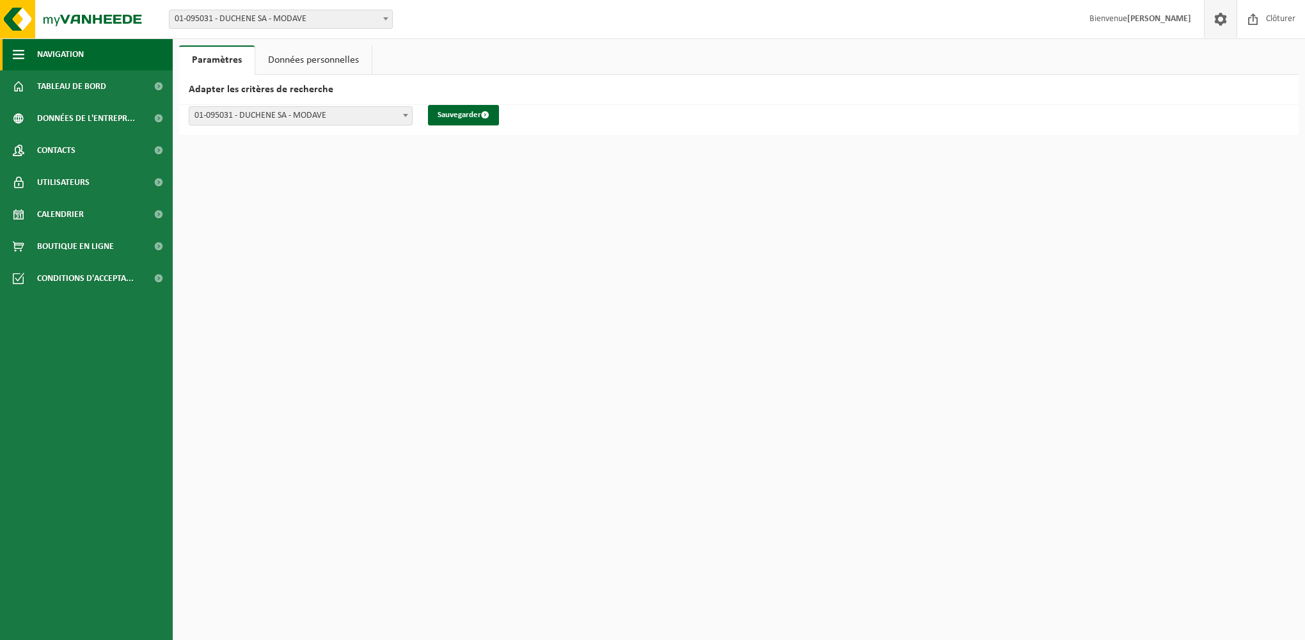
click at [15, 51] on span "button" at bounding box center [19, 54] width 12 height 32
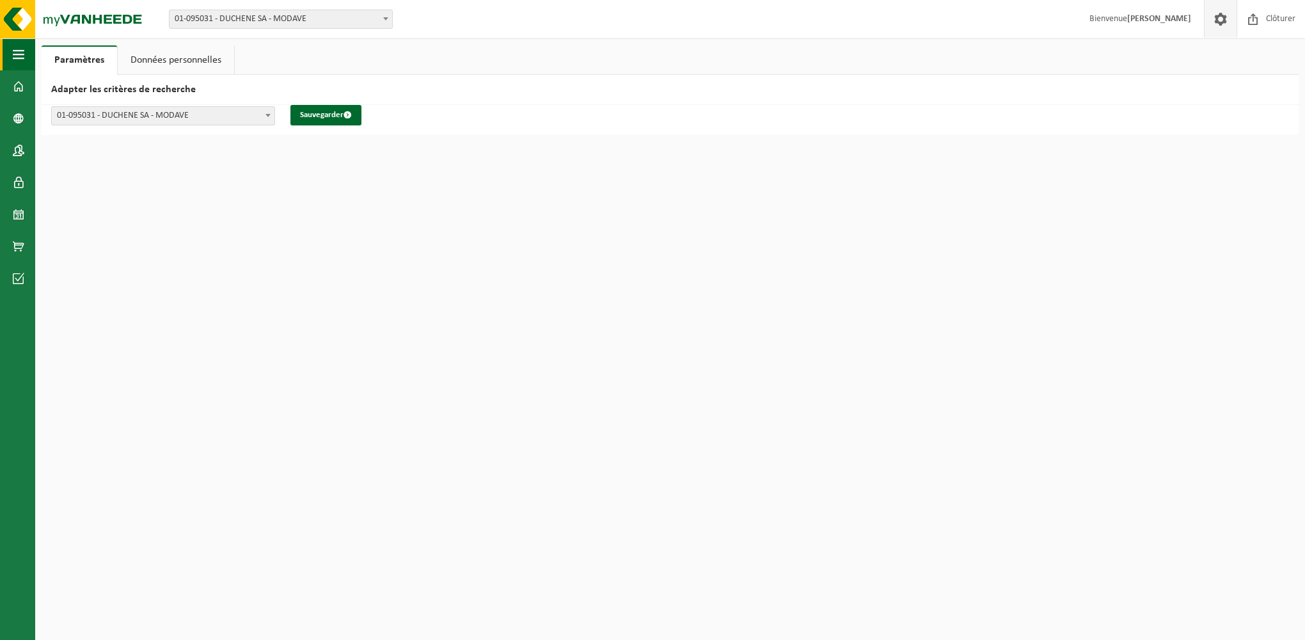
click at [15, 51] on span "button" at bounding box center [19, 54] width 12 height 32
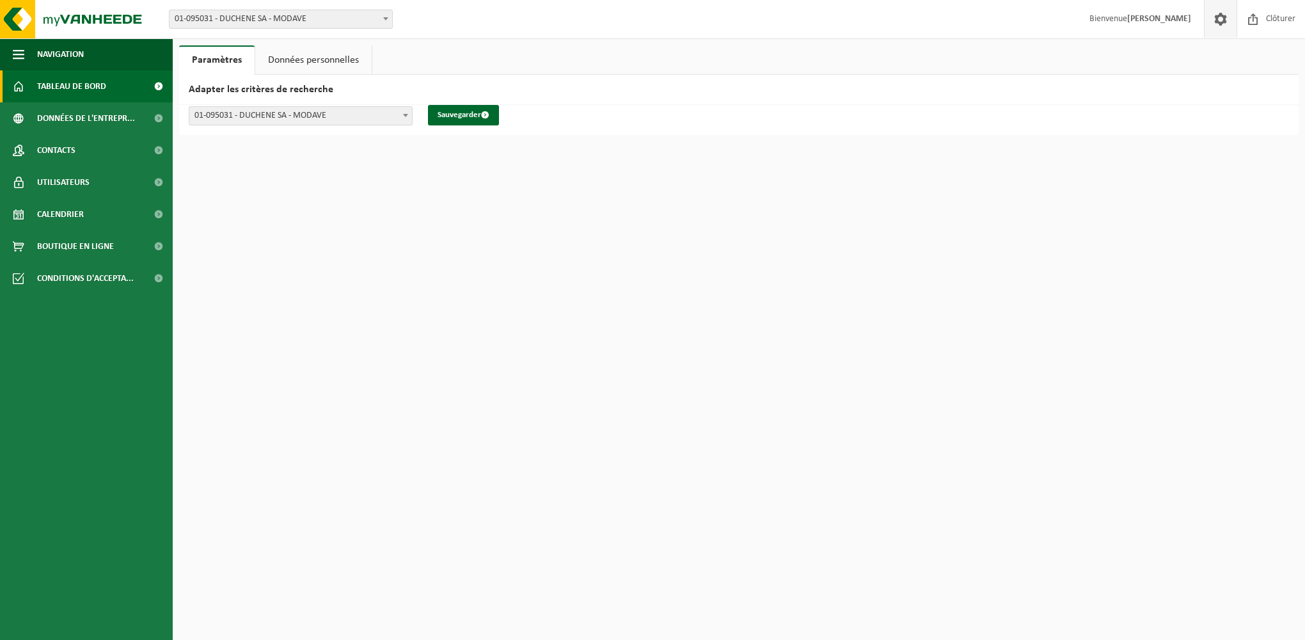
click at [15, 75] on span at bounding box center [19, 86] width 12 height 32
